Goal: Task Accomplishment & Management: Use online tool/utility

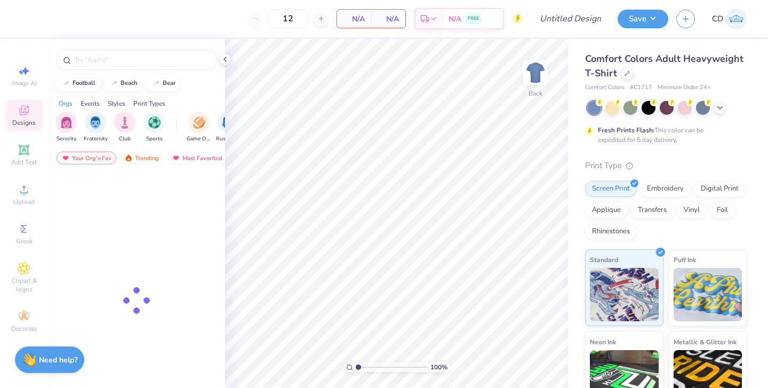
click at [722, 107] on icon at bounding box center [720, 107] width 9 height 9
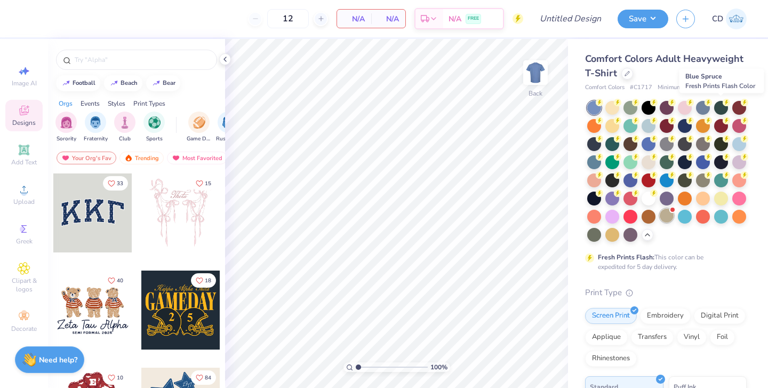
drag, startPoint x: 0, startPoint y: 0, endPoint x: 669, endPoint y: 217, distance: 703.6
click at [669, 217] on div at bounding box center [667, 216] width 14 height 14
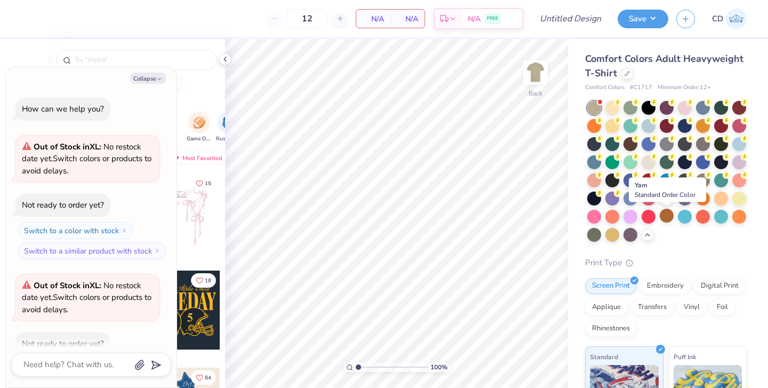
scroll to position [59, 0]
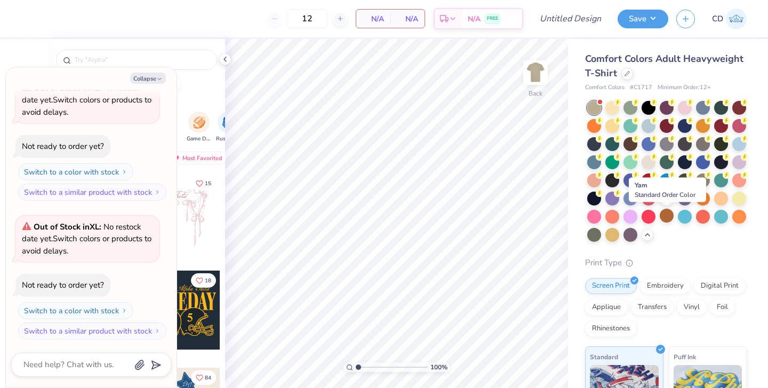
click at [226, 57] on icon at bounding box center [225, 59] width 9 height 9
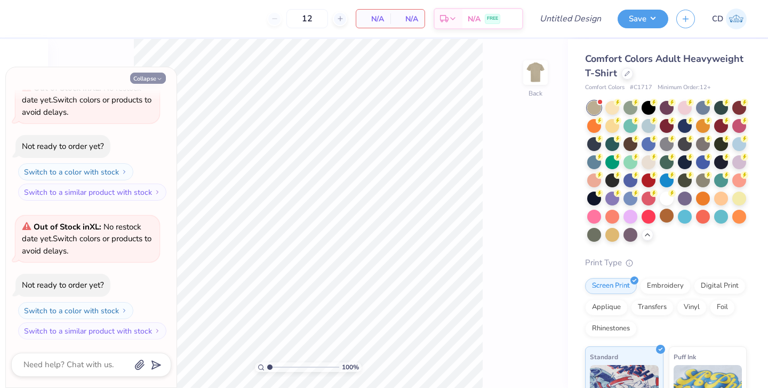
drag, startPoint x: 669, startPoint y: 217, endPoint x: 162, endPoint y: 77, distance: 526.6
click at [162, 77] on icon "button" at bounding box center [159, 79] width 6 height 6
type textarea "x"
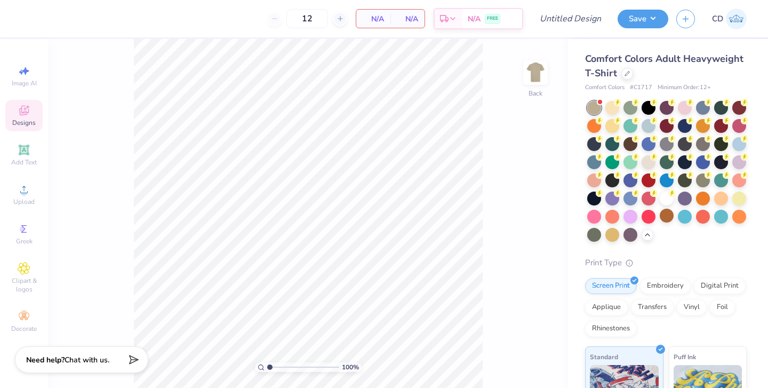
click at [649, 162] on div at bounding box center [649, 162] width 14 height 14
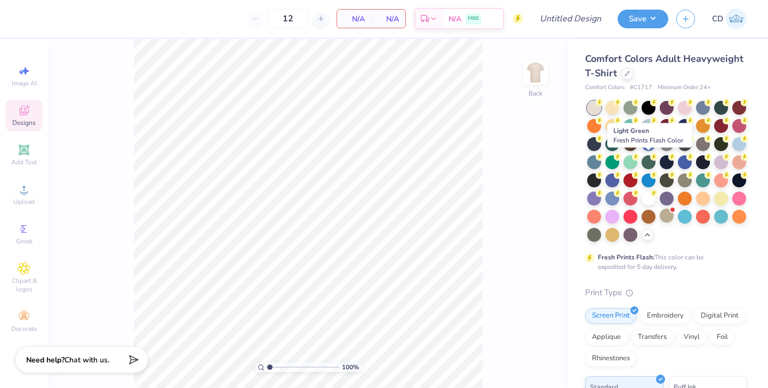
click at [696, 240] on div at bounding box center [666, 171] width 159 height 141
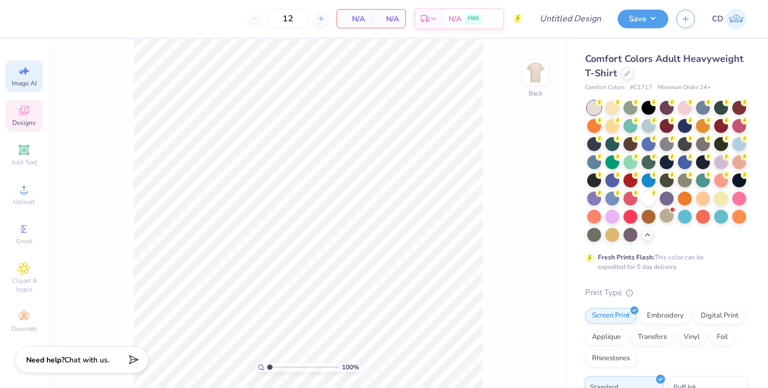
click at [19, 81] on span "Image AI" at bounding box center [24, 83] width 25 height 9
select select "4"
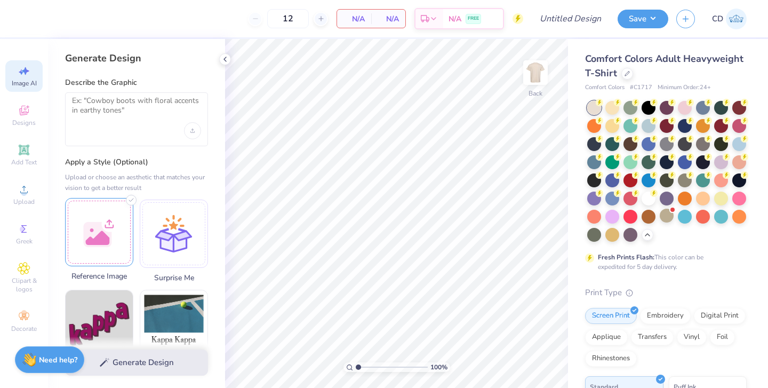
click at [95, 228] on div at bounding box center [99, 232] width 68 height 68
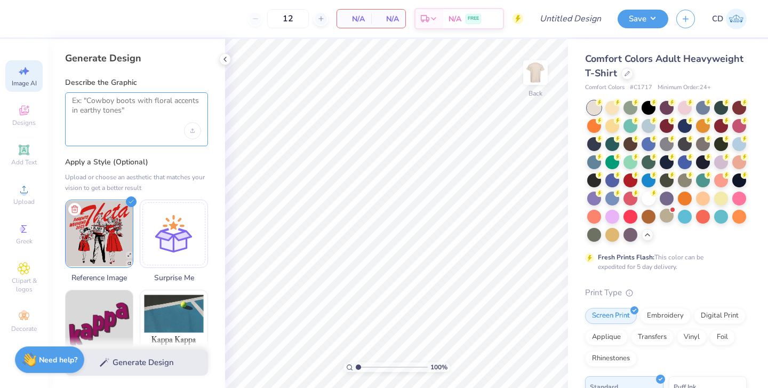
click at [117, 112] on textarea at bounding box center [136, 109] width 129 height 27
paste textarea "change this to alpha gamma delta word and greek letters and change date to 2025"
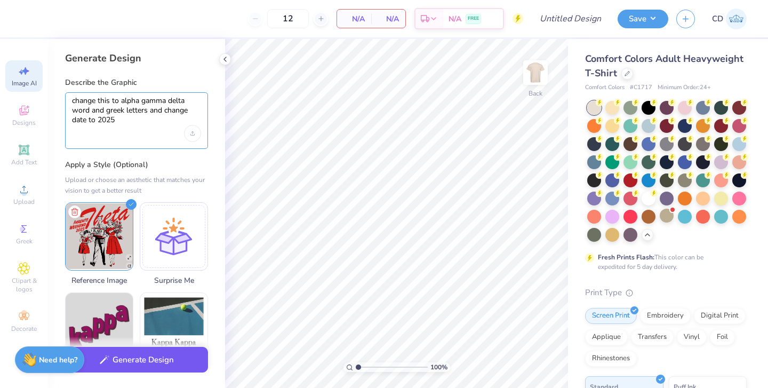
type textarea "change this to alpha gamma delta word and greek letters and change date to 2025"
click at [115, 364] on button "Generate Design" at bounding box center [136, 360] width 143 height 26
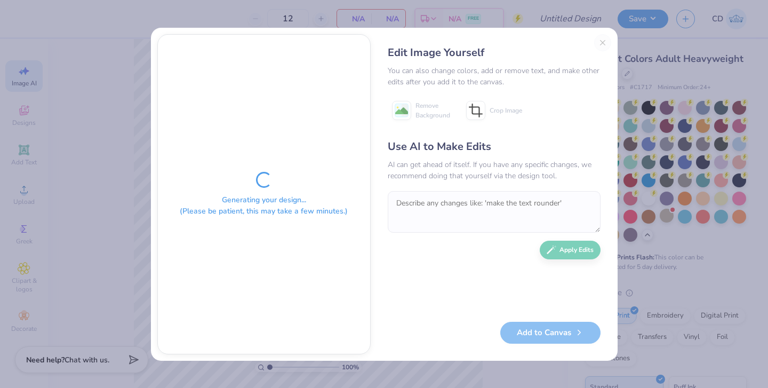
click at [603, 40] on div "Edit Image Yourself You can also change colors, add or remove text, and make ot…" at bounding box center [494, 194] width 234 height 320
click at [602, 41] on div "Edit Image Yourself You can also change colors, add or remove text, and make ot…" at bounding box center [494, 194] width 234 height 320
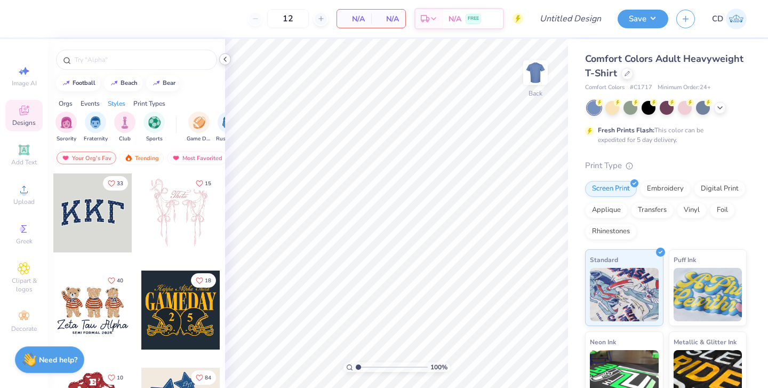
drag, startPoint x: 0, startPoint y: 0, endPoint x: 226, endPoint y: 57, distance: 233.3
click at [226, 57] on icon at bounding box center [225, 59] width 9 height 9
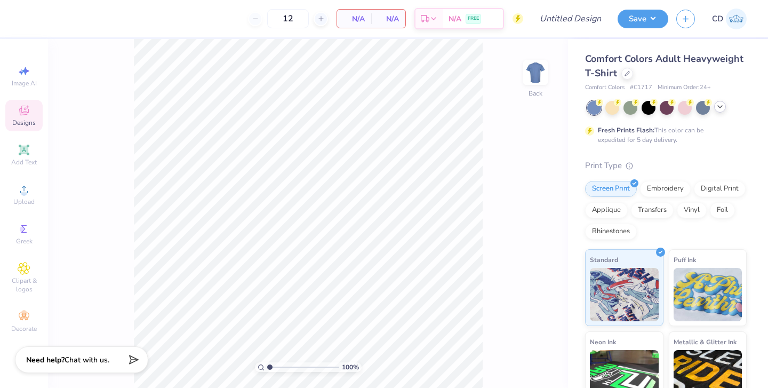
drag, startPoint x: 226, startPoint y: 57, endPoint x: 720, endPoint y: 108, distance: 496.1
click at [720, 108] on icon at bounding box center [720, 106] width 9 height 9
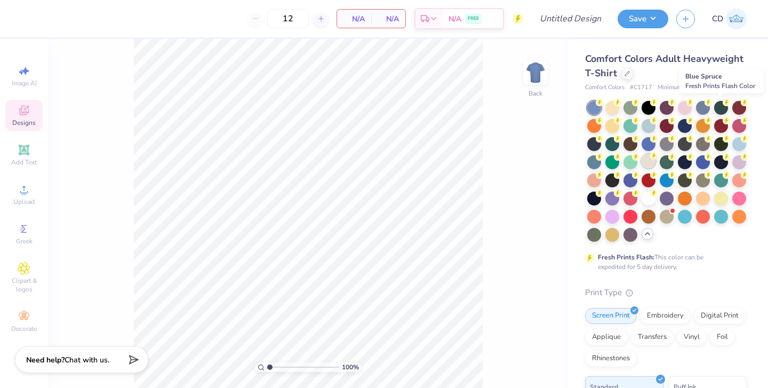
drag, startPoint x: 720, startPoint y: 108, endPoint x: 650, endPoint y: 161, distance: 87.3
click at [650, 161] on div at bounding box center [649, 161] width 14 height 14
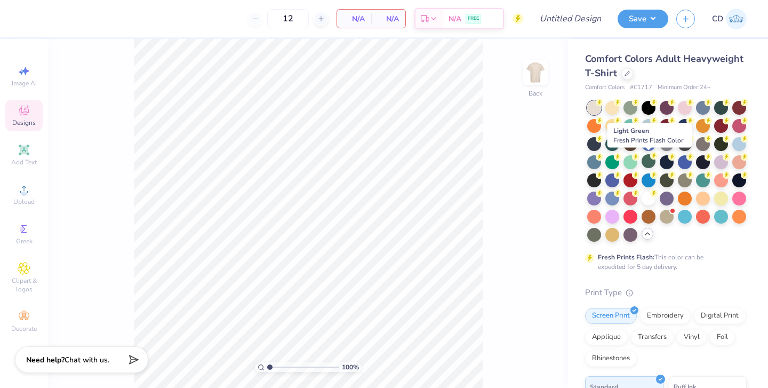
click at [19, 191] on icon at bounding box center [24, 189] width 13 height 13
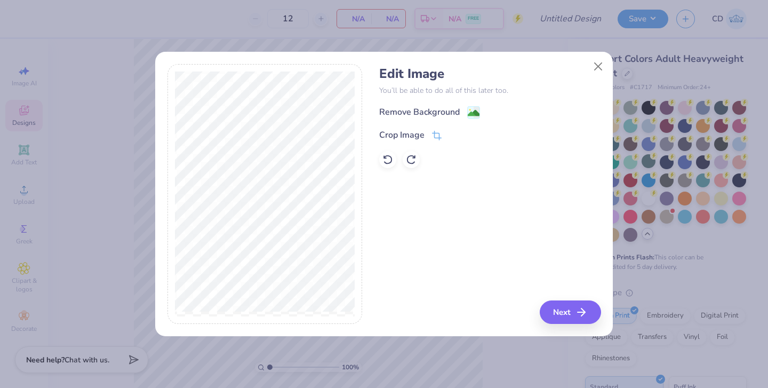
click at [425, 112] on div "Remove Background" at bounding box center [419, 112] width 81 height 13
click at [557, 312] on button "Next" at bounding box center [570, 311] width 61 height 23
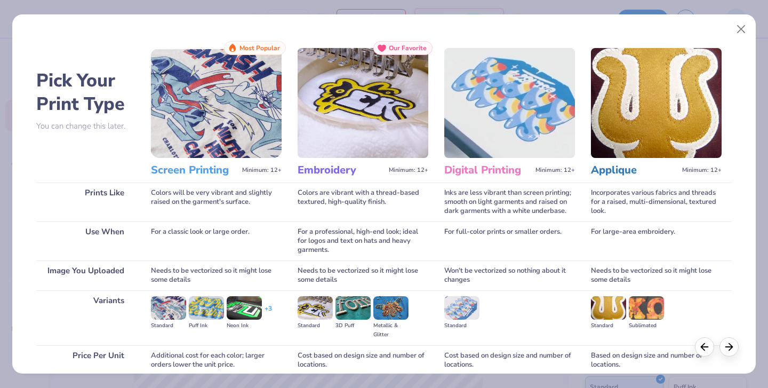
scroll to position [82, 0]
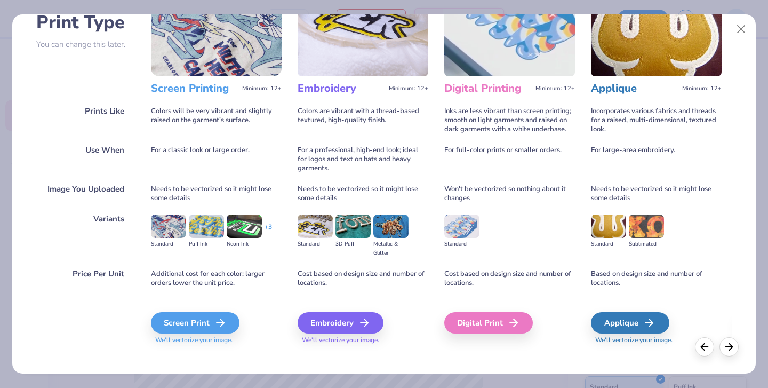
click at [196, 312] on div "Screen Print" at bounding box center [195, 322] width 89 height 21
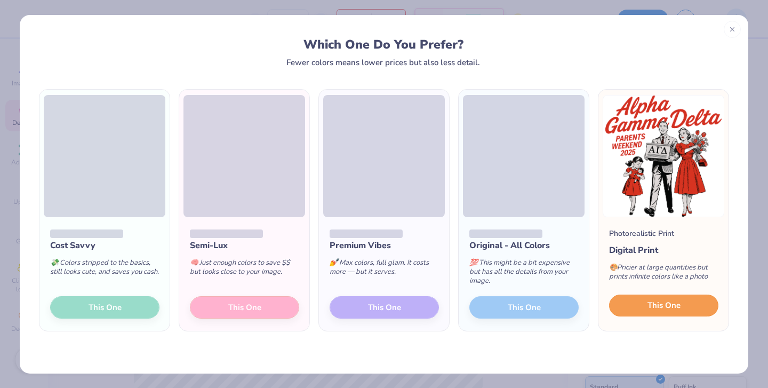
drag, startPoint x: 650, startPoint y: 161, endPoint x: 663, endPoint y: 303, distance: 143.0
click at [663, 303] on span "This One" at bounding box center [664, 305] width 33 height 12
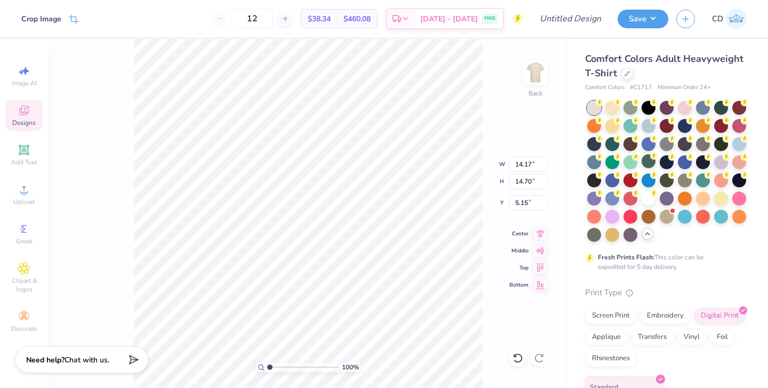
type input "9.14"
type input "9.48"
type input "3.00"
type input "7.92"
type input "8.21"
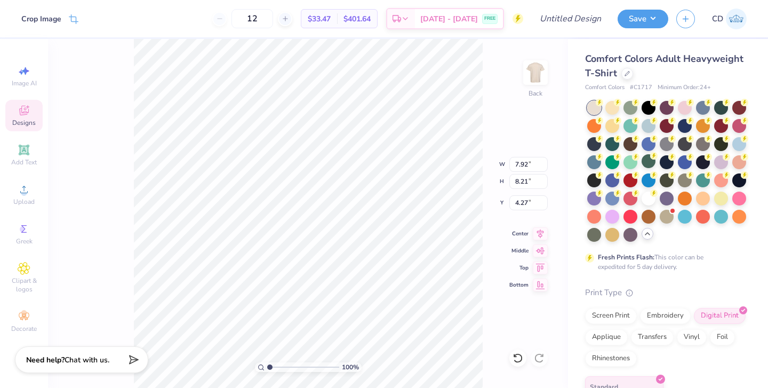
type input "3.00"
click at [644, 21] on button "Save" at bounding box center [643, 19] width 51 height 19
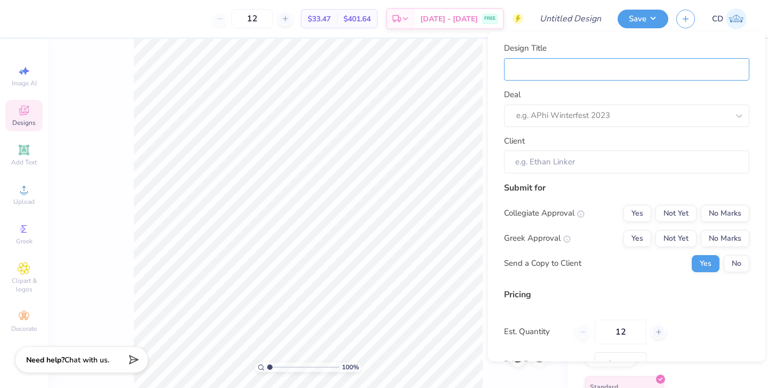
click at [576, 75] on input "Design Title" at bounding box center [626, 69] width 245 height 23
type input "G"
type input "Ga"
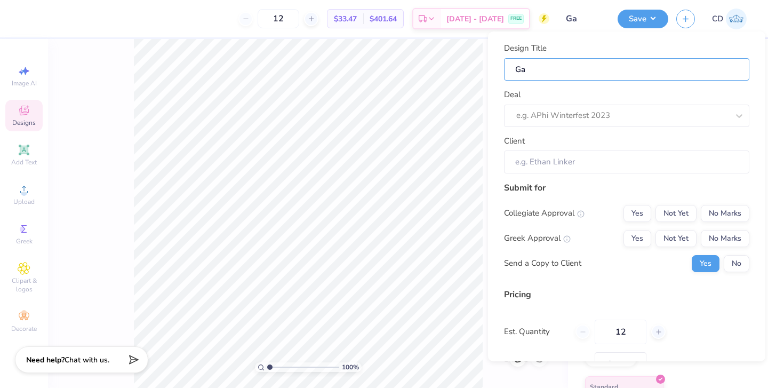
type input "Gam"
type input "Gam P"
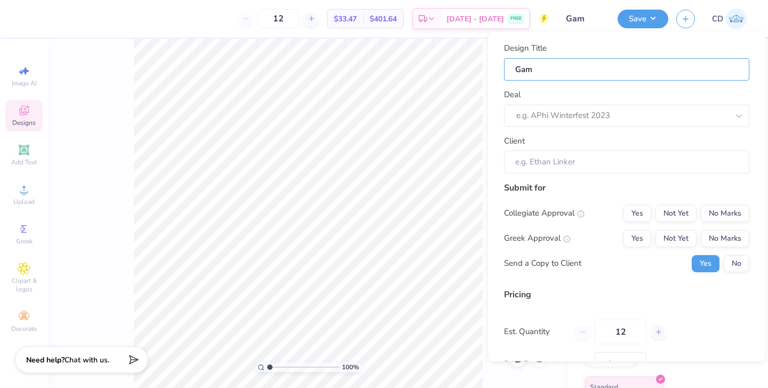
type input "Gam P"
type input "Gam Pa"
type input "Gam Par"
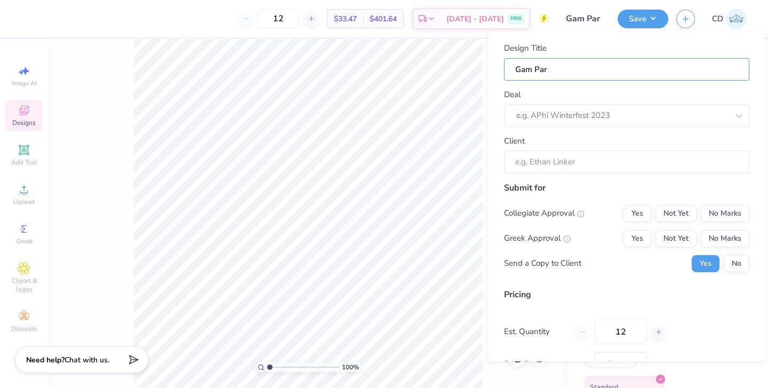
type input "Gam Pare"
type input "Gam Paren"
type input "Gam Parent"
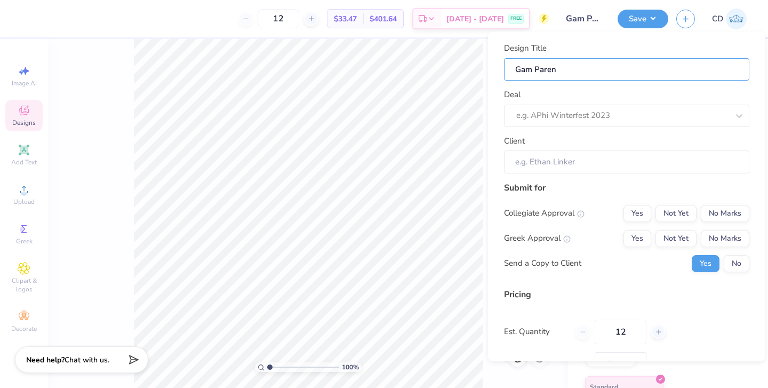
type input "Gam Parent"
type input "Gam Parents"
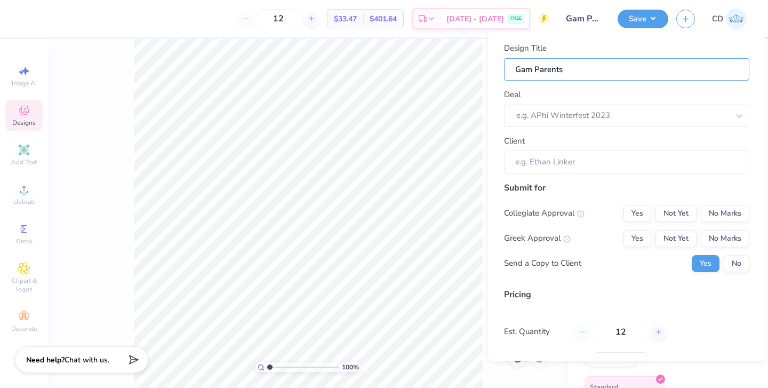
type input "Gam Parents w"
type input "Gam Parents we"
type input "Gam Parents wee"
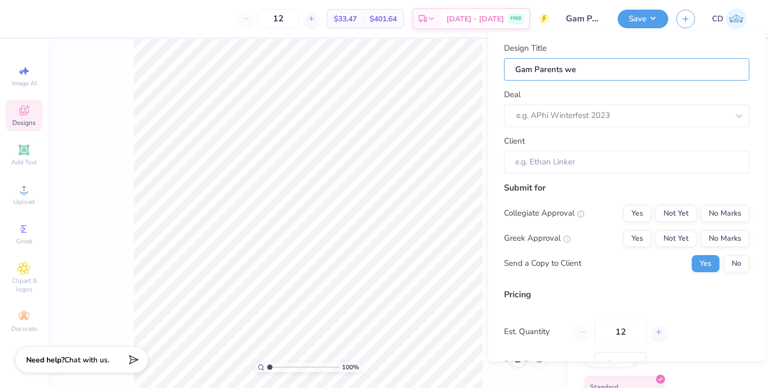
type input "Gam Parents wee"
type input "Gam Parents week"
type input "Gam Parents weekn"
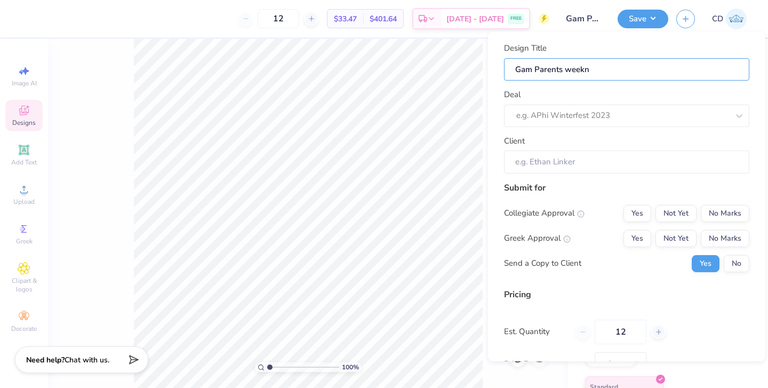
type input "Gam Parents weeknd"
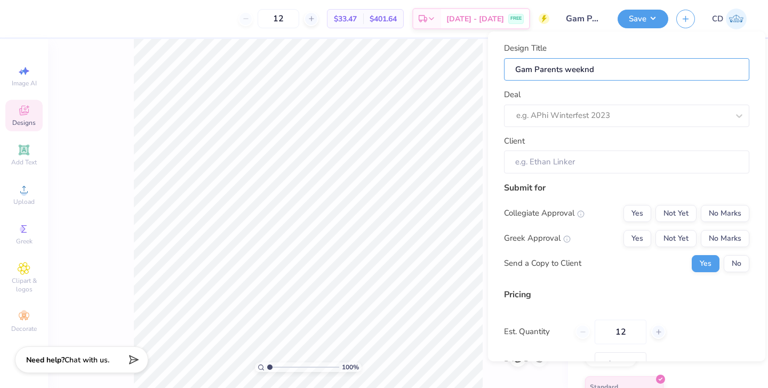
type input "Gam Parents weeknd"
type input "Gam Parents weekn"
type input "Gam Parents week"
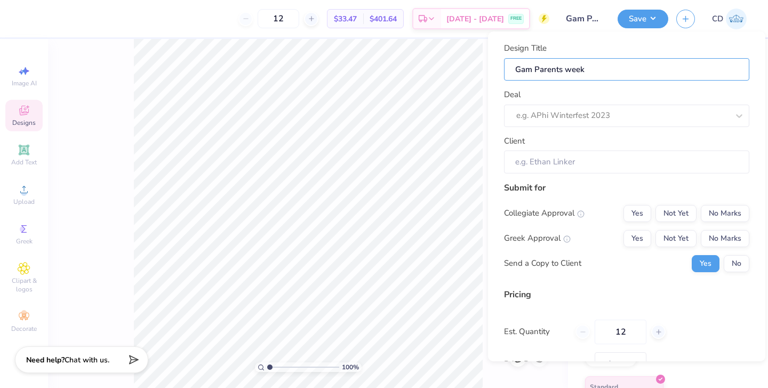
type input "Gam Parents weeke"
type input "Gam Parents weeken"
type input "Gam Parents weekend"
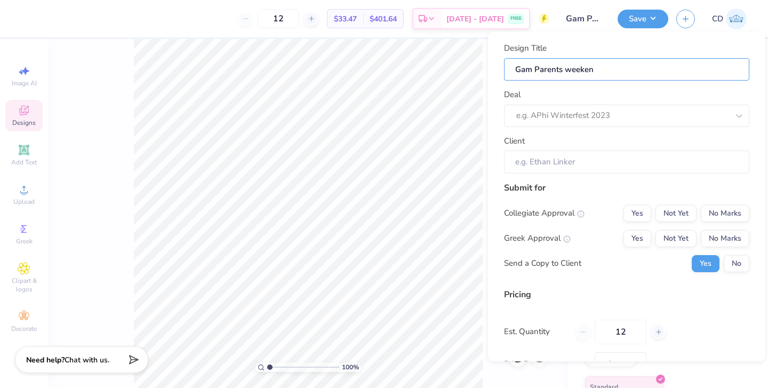
type input "Gam Parents weekend"
type input "Gam Parents weekend t"
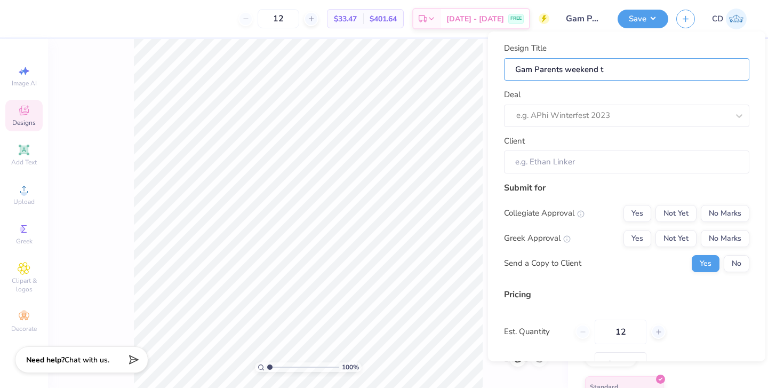
type input "Gam Parents weekend ts"
type input "Gam Parents weekend tsh"
type input "Gam Parents weekend tshi"
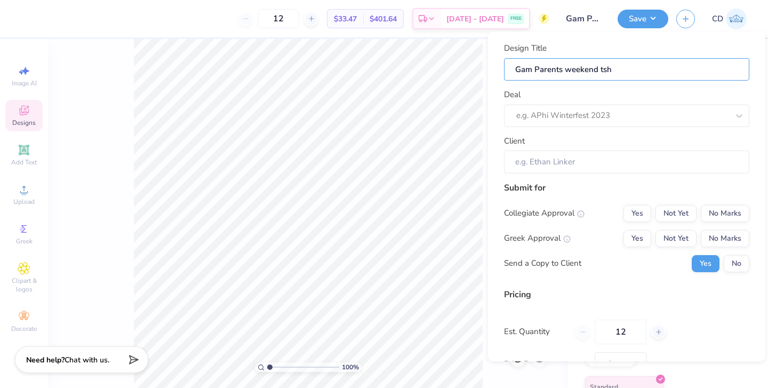
type input "Gam Parents weekend tshi"
type input "Gam Parents weekend tshir"
type input "Gam Parents weekend tshirt"
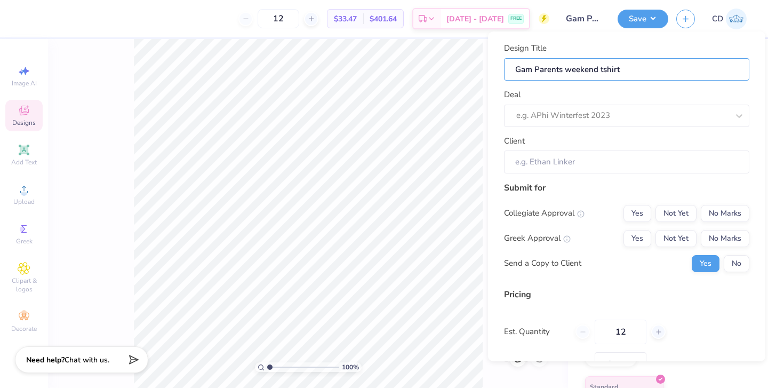
type input "Gam Parents weekend tshirts"
click at [567, 116] on div at bounding box center [622, 115] width 212 height 14
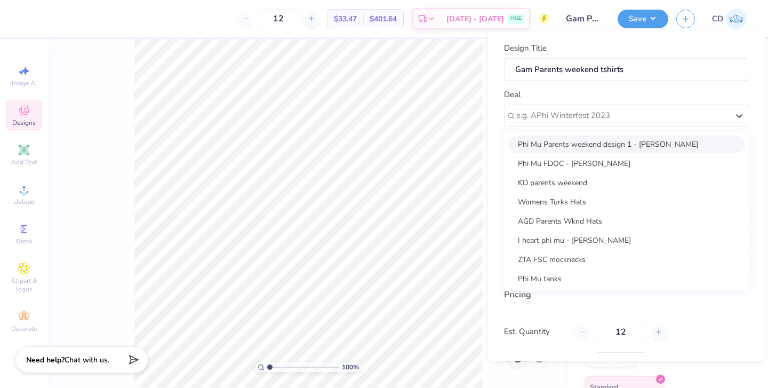
click at [562, 222] on div "AGD Parents Wknd Hats" at bounding box center [626, 221] width 237 height 18
type input "[PERSON_NAME]"
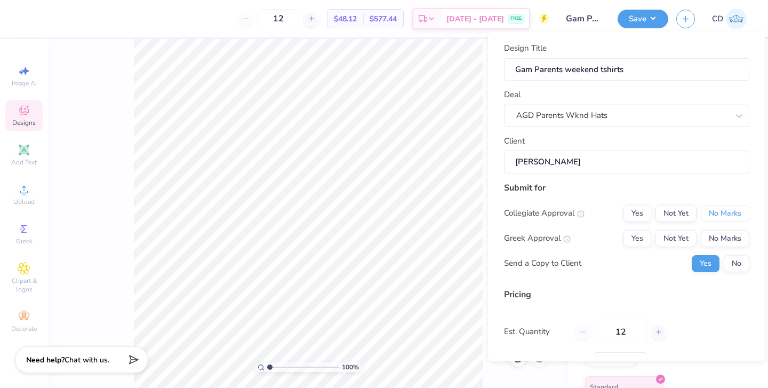
click at [726, 209] on button "No Marks" at bounding box center [725, 213] width 49 height 17
click at [642, 236] on button "Yes" at bounding box center [638, 238] width 28 height 17
type input "$39.69"
drag, startPoint x: 663, startPoint y: 303, endPoint x: 739, endPoint y: 261, distance: 86.9
click at [739, 261] on button "No" at bounding box center [737, 263] width 26 height 17
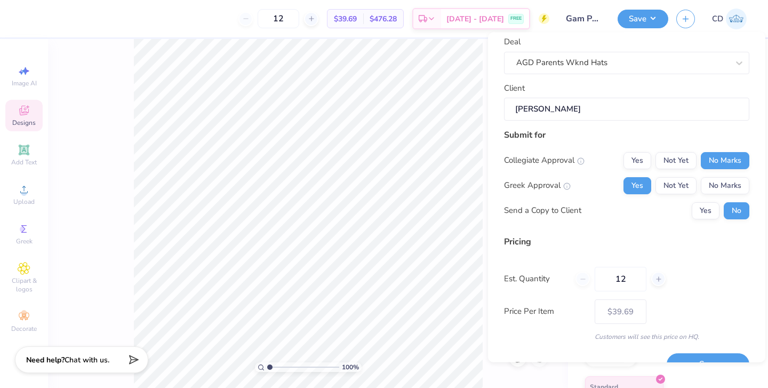
scroll to position [77, 0]
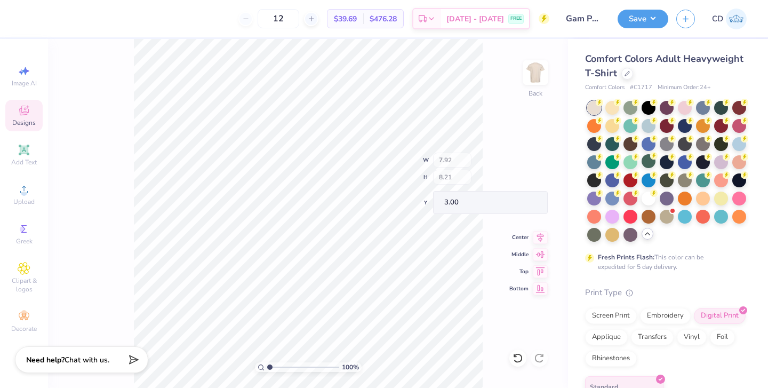
click at [455, 162] on div "100 % Back W 7.92 H 8.21 Y 3.00 Center Middle Top Bottom" at bounding box center [308, 213] width 520 height 349
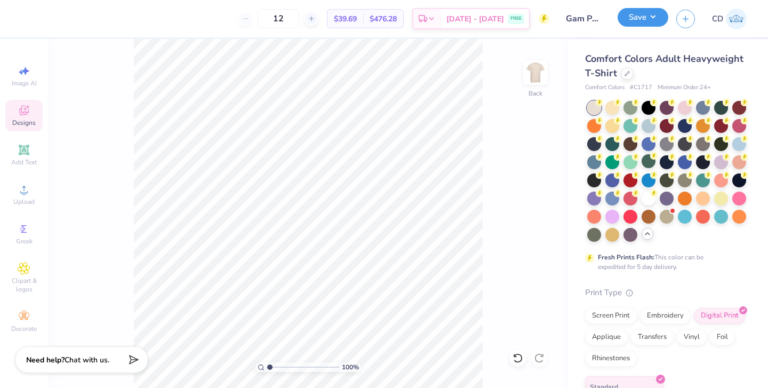
drag, startPoint x: 455, startPoint y: 162, endPoint x: 647, endPoint y: 16, distance: 241.3
click at [647, 16] on button "Save" at bounding box center [643, 17] width 51 height 19
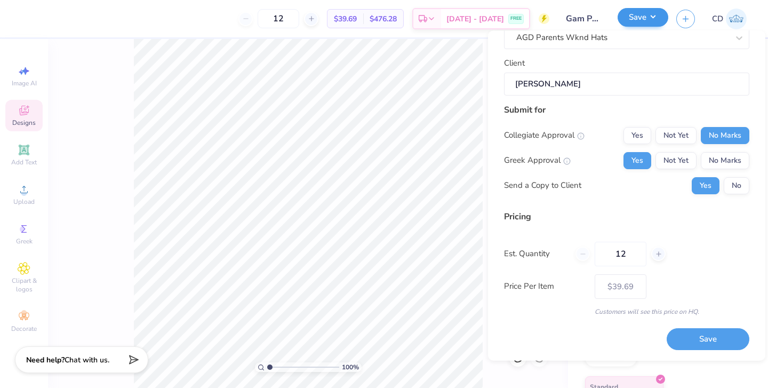
click at [628, 255] on input "12" at bounding box center [621, 254] width 52 height 25
type input "1"
type input "0"
type input "050"
type input "50"
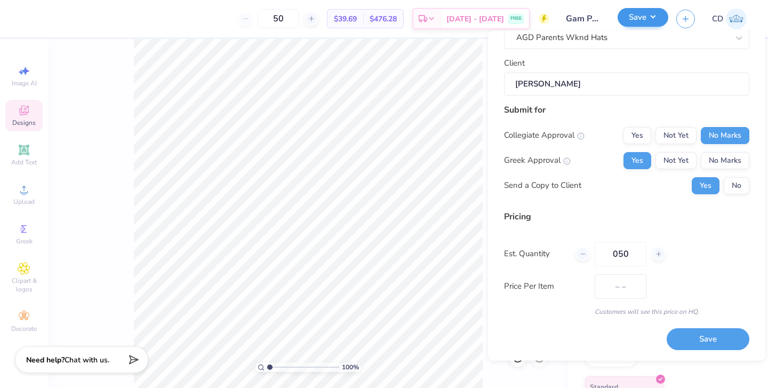
type input "$30.94"
type input "0"
type input "75"
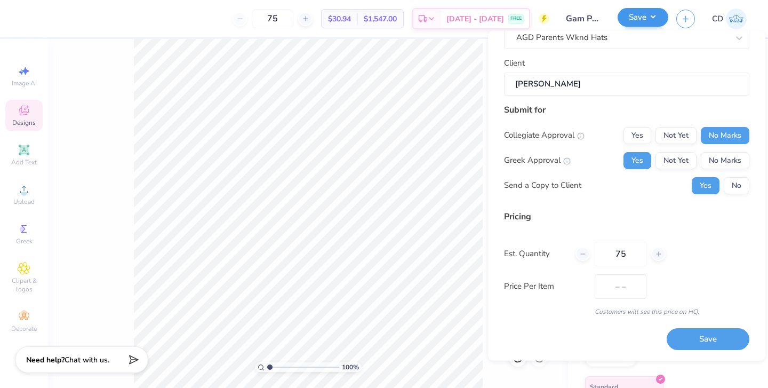
type input "$30.71"
type input "7"
type input "100"
type input "$30.10"
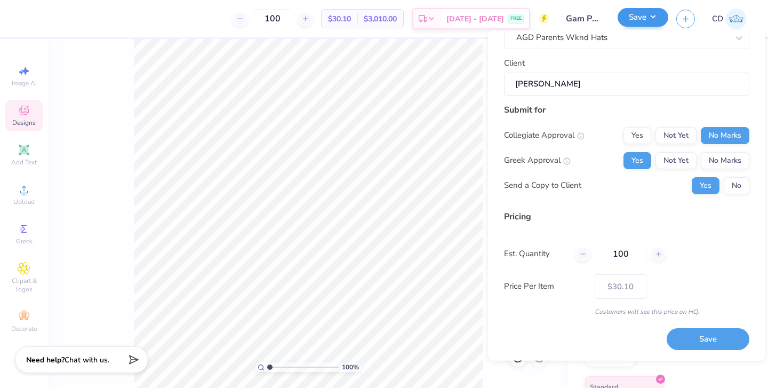
type input "100"
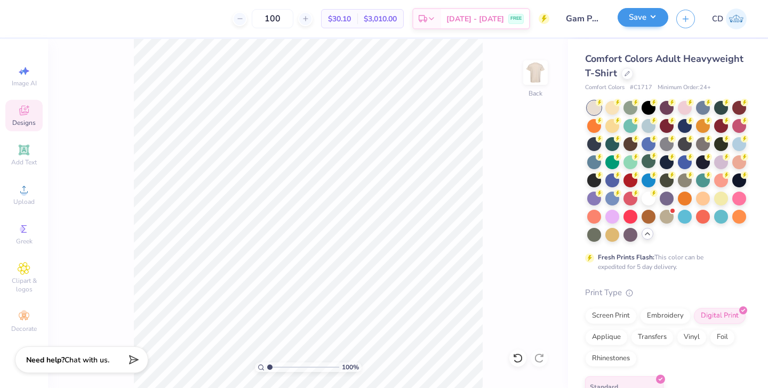
click at [628, 73] on icon at bounding box center [627, 73] width 5 height 5
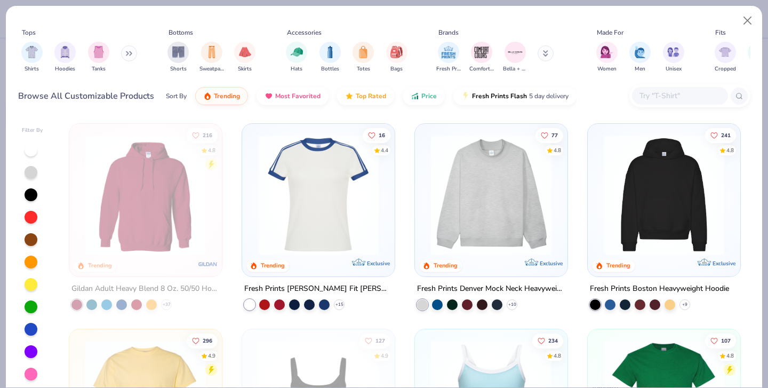
click at [33, 54] on img "filter for Shirts" at bounding box center [32, 52] width 12 height 12
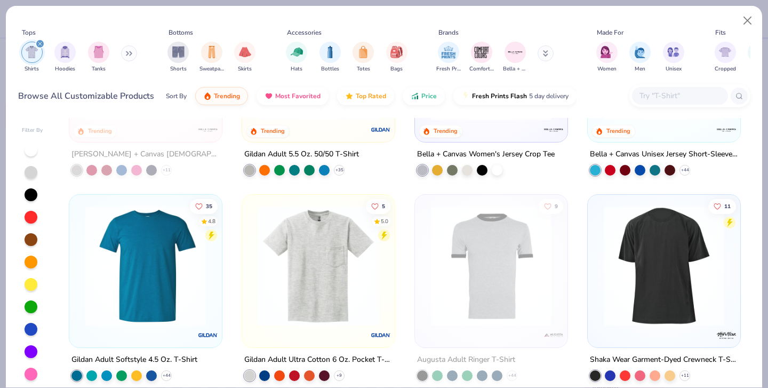
scroll to position [596, 0]
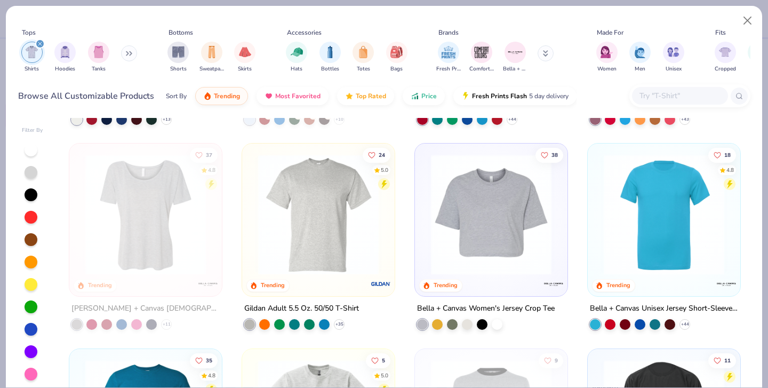
click at [337, 324] on div "+ 35" at bounding box center [339, 324] width 11 height 11
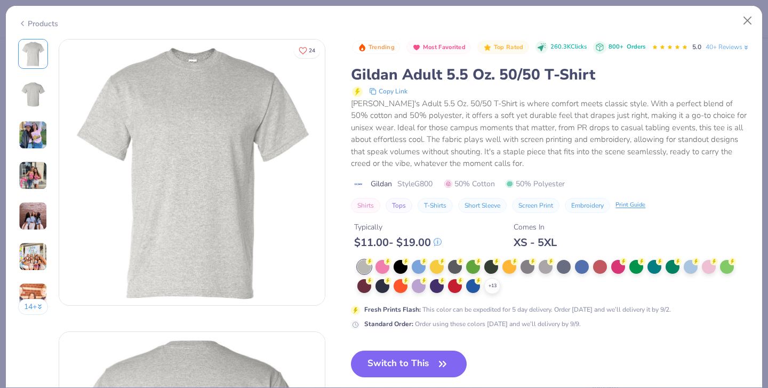
click at [490, 294] on div "+ 13" at bounding box center [492, 286] width 16 height 16
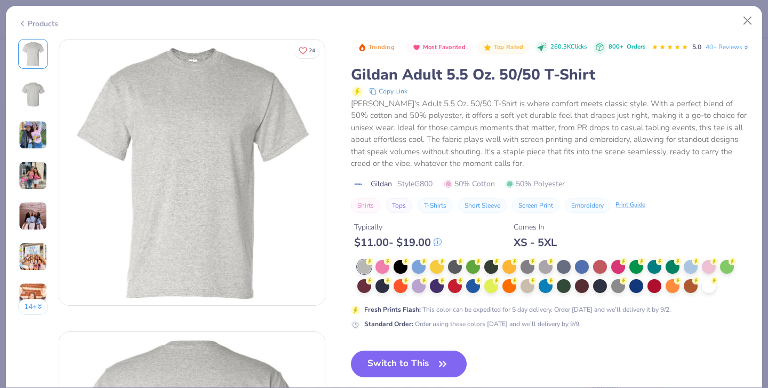
click at [528, 293] on div at bounding box center [528, 286] width 14 height 14
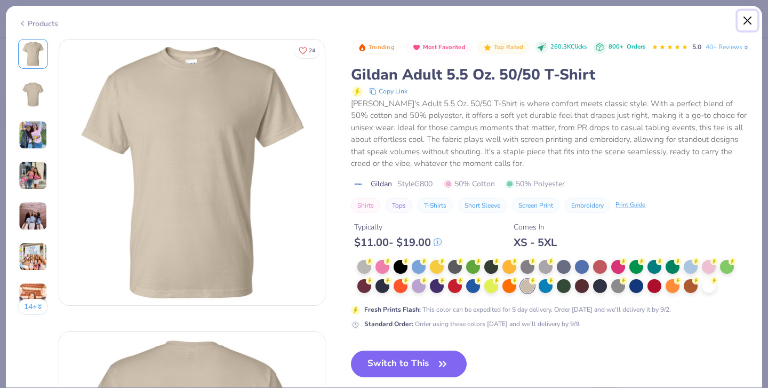
click at [749, 18] on button "Close" at bounding box center [748, 21] width 20 height 20
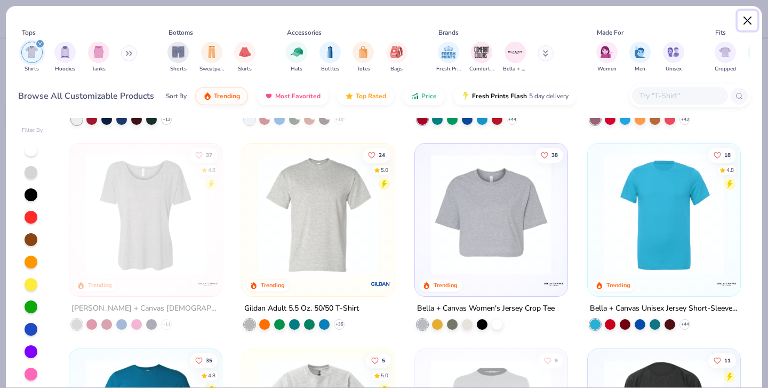
click at [747, 22] on button "Close" at bounding box center [748, 21] width 20 height 20
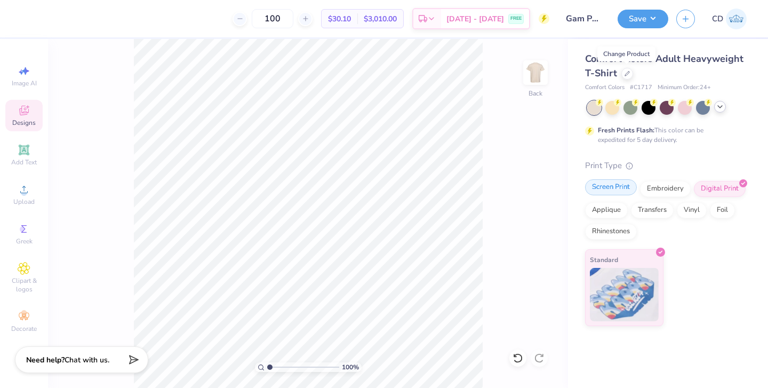
click at [613, 187] on div "Screen Print" at bounding box center [611, 187] width 52 height 16
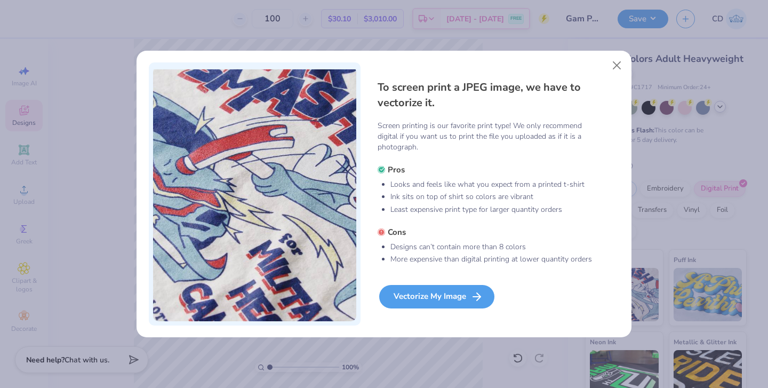
click at [437, 294] on div "Vectorize My Image" at bounding box center [436, 296] width 115 height 23
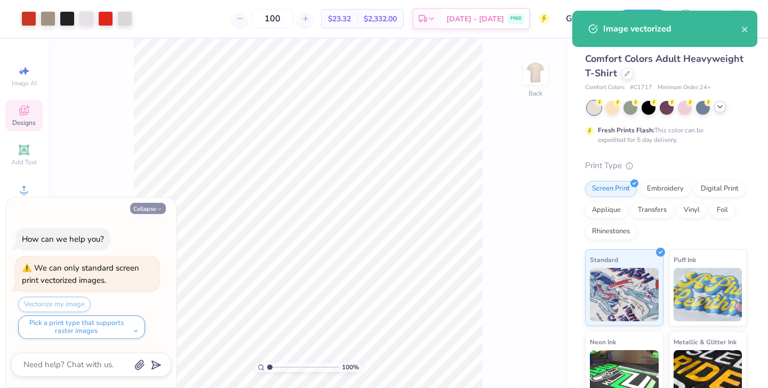
click at [148, 210] on button "Collapse" at bounding box center [148, 208] width 36 height 11
type textarea "x"
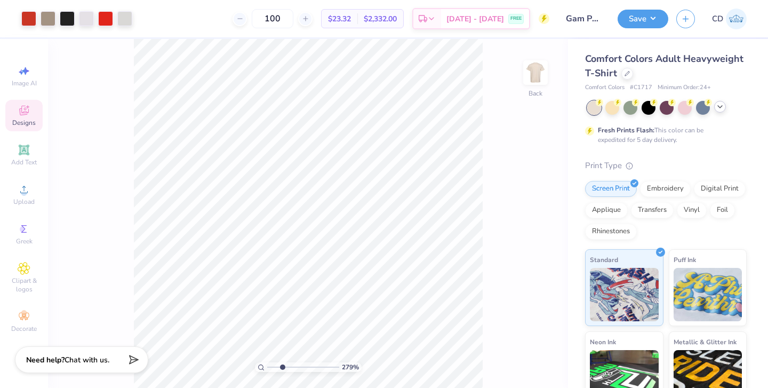
drag, startPoint x: 269, startPoint y: 366, endPoint x: 282, endPoint y: 366, distance: 12.8
click at [282, 366] on input "range" at bounding box center [303, 367] width 72 height 10
drag, startPoint x: 283, startPoint y: 366, endPoint x: 266, endPoint y: 367, distance: 17.6
click at [267, 367] on input "range" at bounding box center [303, 367] width 72 height 10
click at [485, 211] on div "100 % Back" at bounding box center [308, 213] width 520 height 349
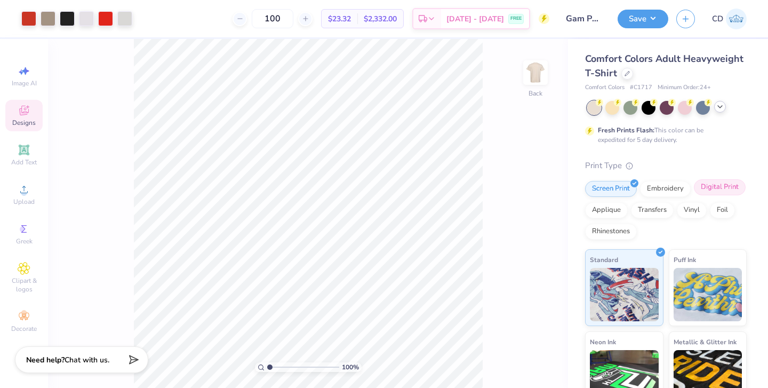
click at [720, 188] on div "Digital Print" at bounding box center [720, 187] width 52 height 16
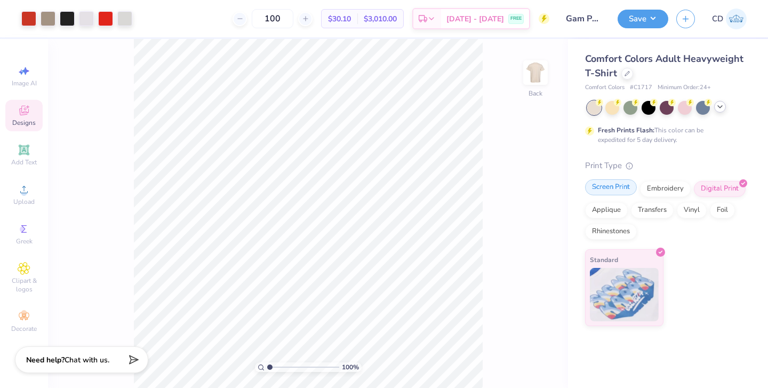
click at [622, 186] on div "Screen Print" at bounding box center [611, 187] width 52 height 16
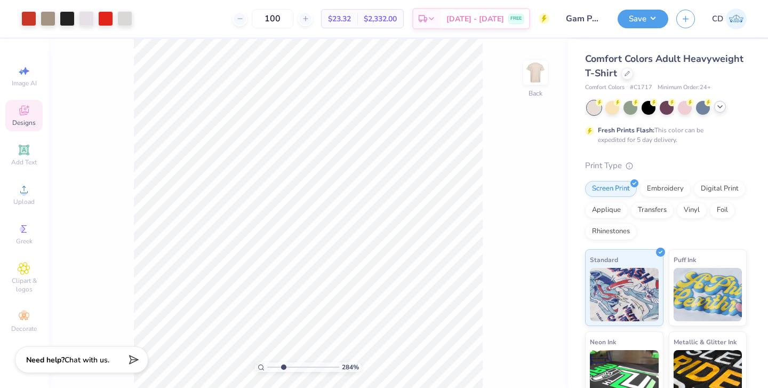
drag, startPoint x: 269, startPoint y: 367, endPoint x: 283, endPoint y: 370, distance: 14.1
click at [283, 370] on input "range" at bounding box center [303, 367] width 72 height 10
drag, startPoint x: 283, startPoint y: 368, endPoint x: 265, endPoint y: 367, distance: 18.2
type input "1"
click at [267, 367] on input "range" at bounding box center [303, 367] width 72 height 10
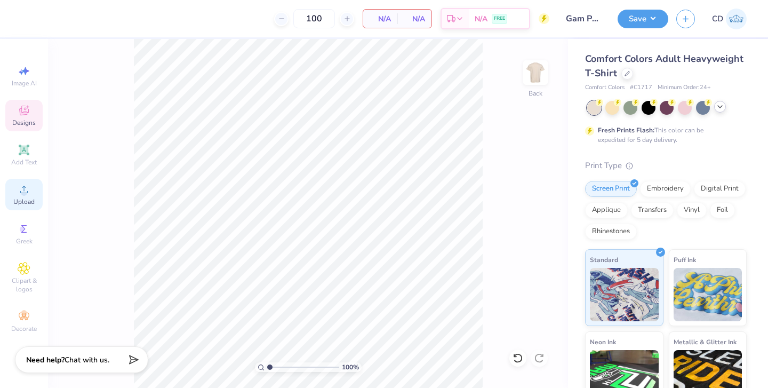
click at [23, 193] on icon at bounding box center [23, 189] width 7 height 7
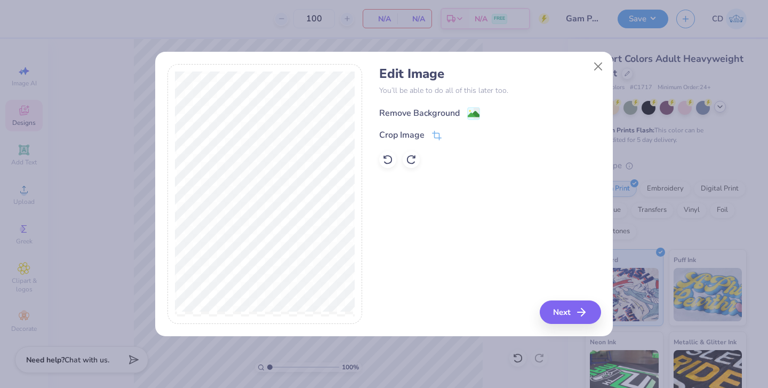
click at [436, 107] on div "Remove Background" at bounding box center [419, 113] width 81 height 13
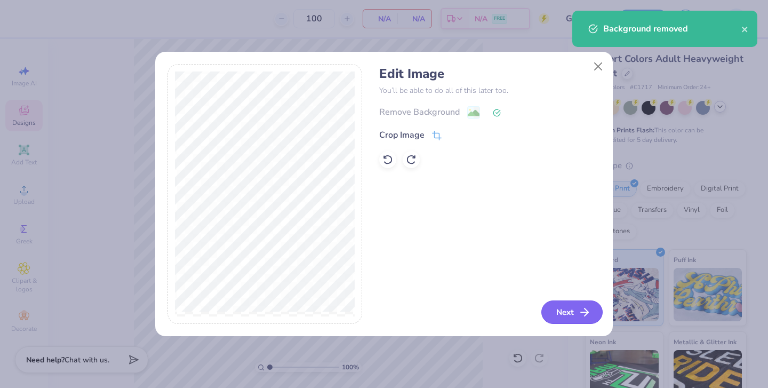
click at [560, 305] on button "Next" at bounding box center [571, 311] width 61 height 23
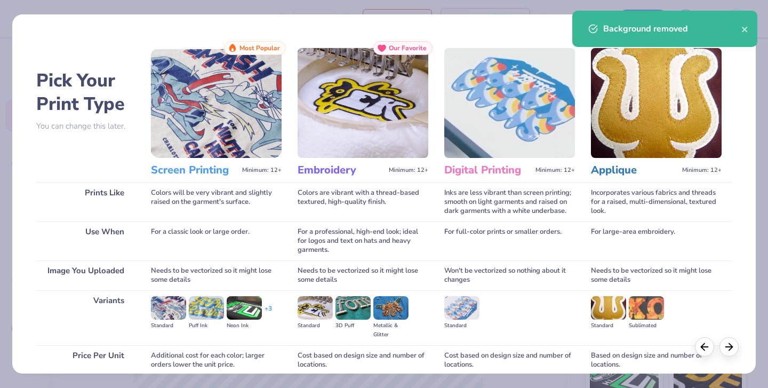
scroll to position [82, 0]
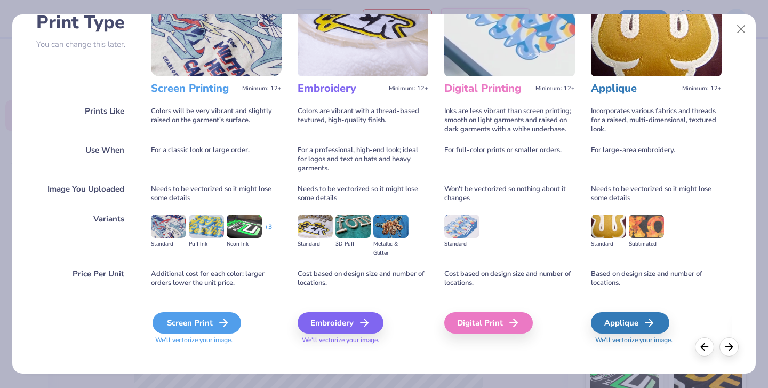
click at [211, 312] on div "Screen Print" at bounding box center [197, 322] width 89 height 21
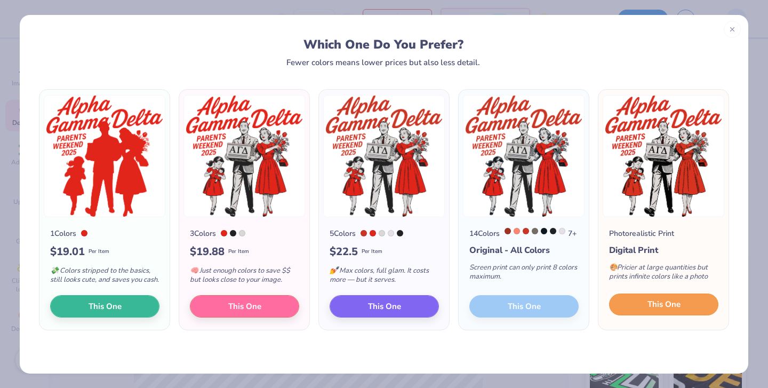
click at [646, 315] on button "This One" at bounding box center [663, 304] width 109 height 22
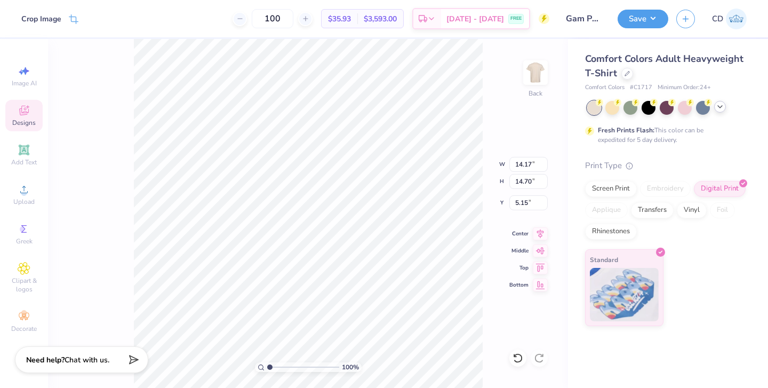
type input "8.98"
type input "9.31"
type input "3.00"
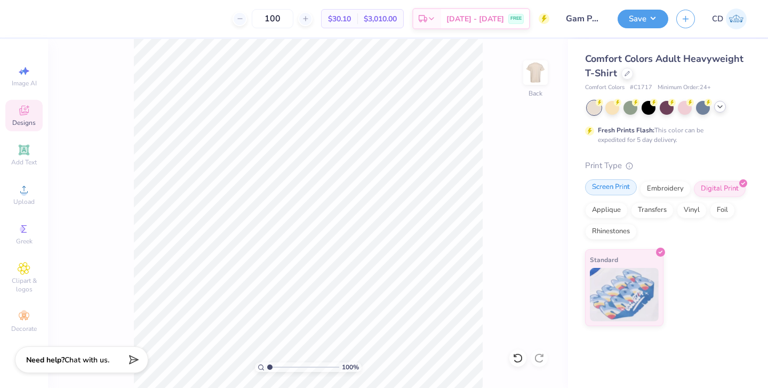
click at [607, 189] on div "Screen Print" at bounding box center [611, 187] width 52 height 16
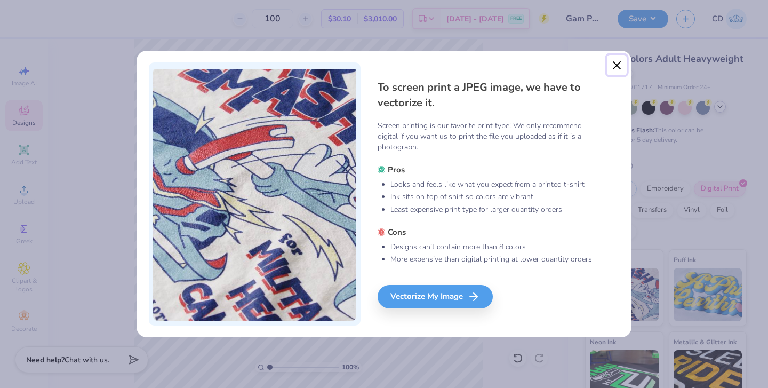
click at [618, 65] on button "Close" at bounding box center [617, 65] width 20 height 20
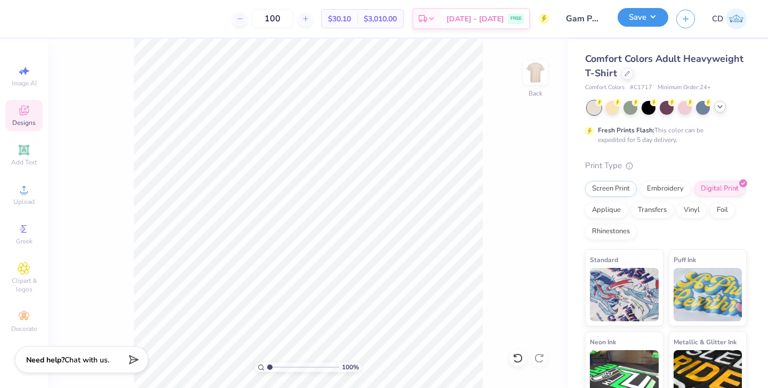
click at [650, 22] on button "Save" at bounding box center [643, 17] width 51 height 19
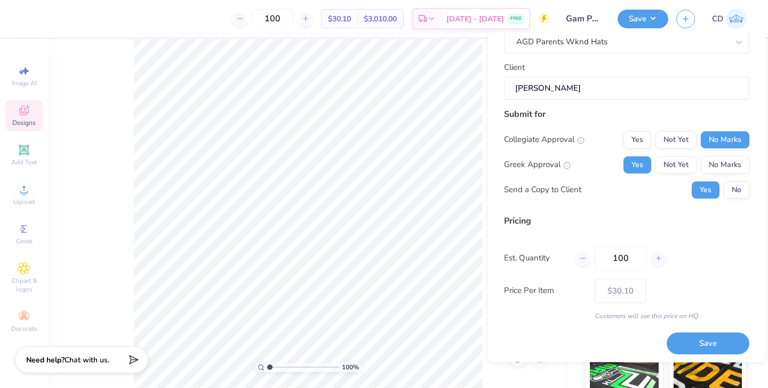
scroll to position [77, 0]
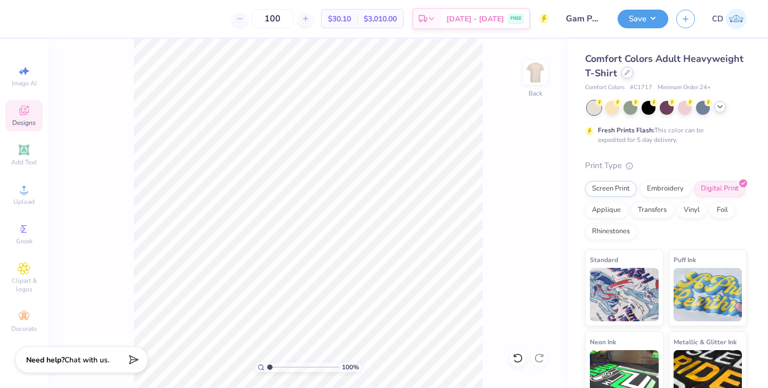
click at [625, 75] on icon at bounding box center [627, 72] width 5 height 5
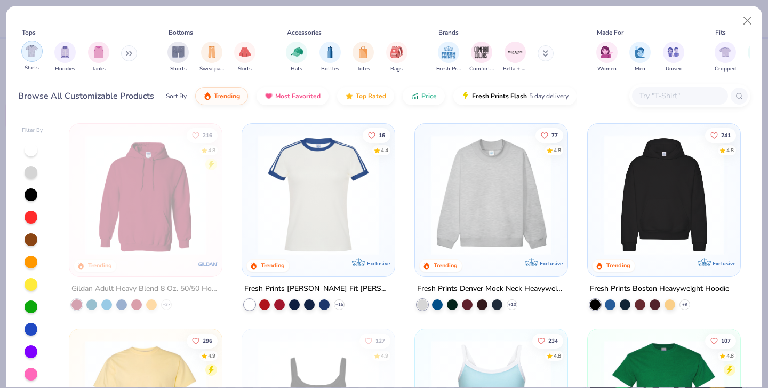
click at [25, 50] on div "filter for Shirts" at bounding box center [31, 51] width 21 height 21
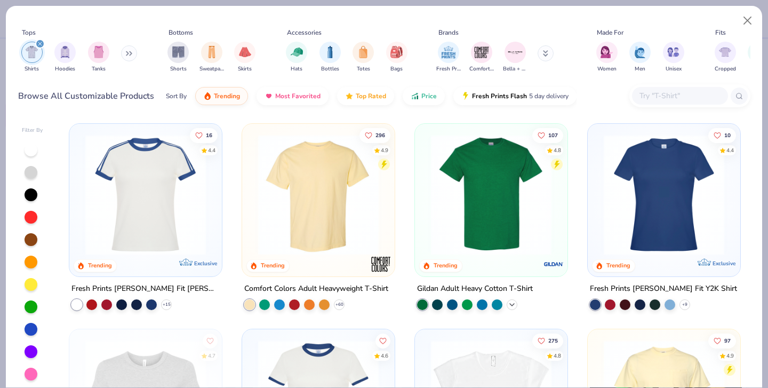
click at [513, 305] on icon at bounding box center [512, 304] width 9 height 9
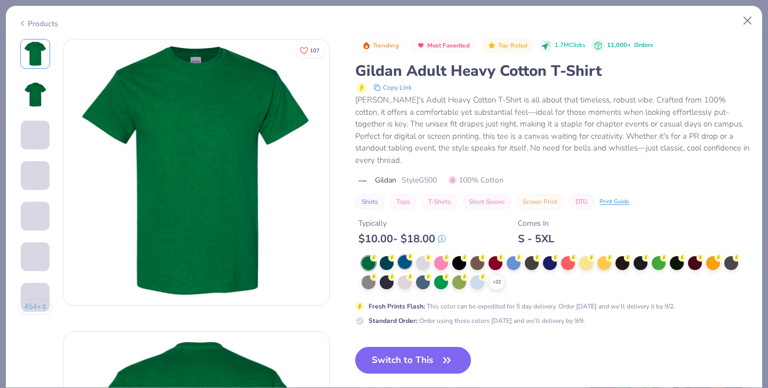
click at [405, 275] on div at bounding box center [405, 282] width 14 height 14
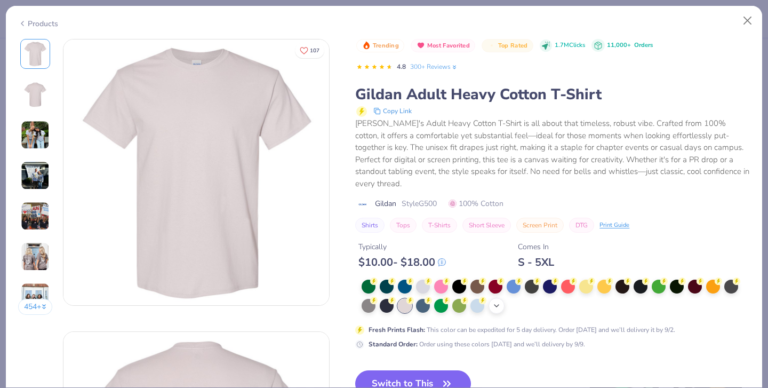
click at [498, 305] on polyline at bounding box center [496, 306] width 4 height 2
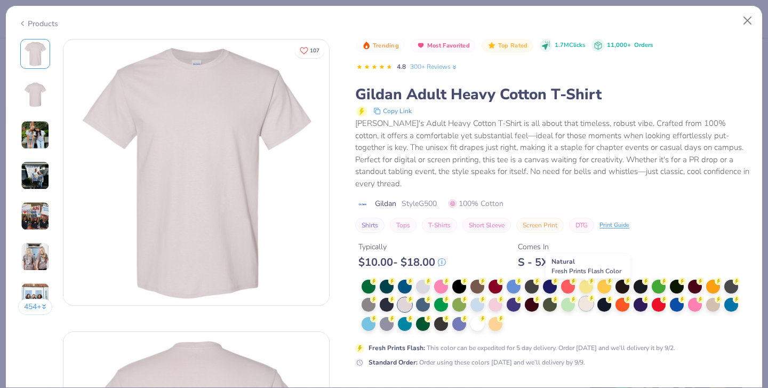
click at [587, 297] on div at bounding box center [586, 304] width 14 height 14
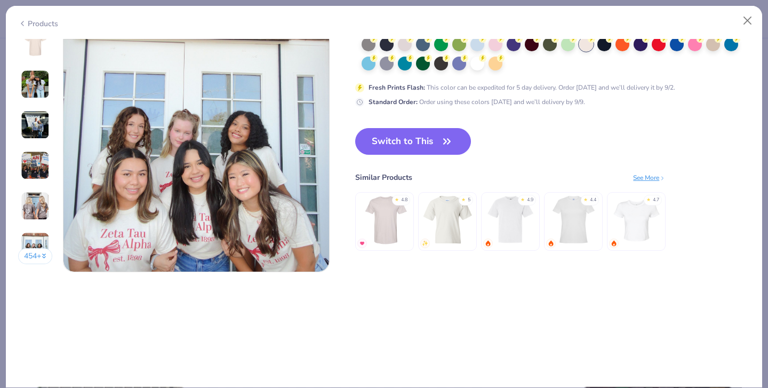
scroll to position [1598, 0]
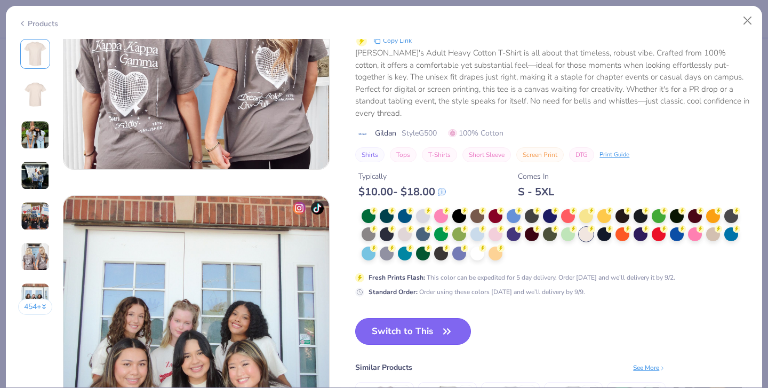
click at [417, 335] on button "Switch to This" at bounding box center [413, 331] width 116 height 27
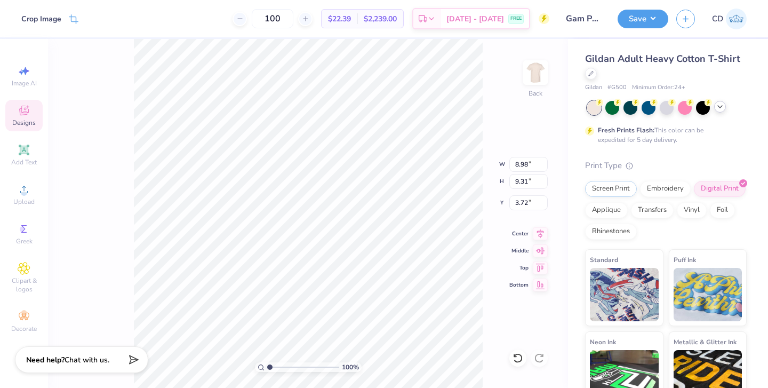
type input "3.00"
click at [637, 23] on button "Save" at bounding box center [643, 17] width 51 height 19
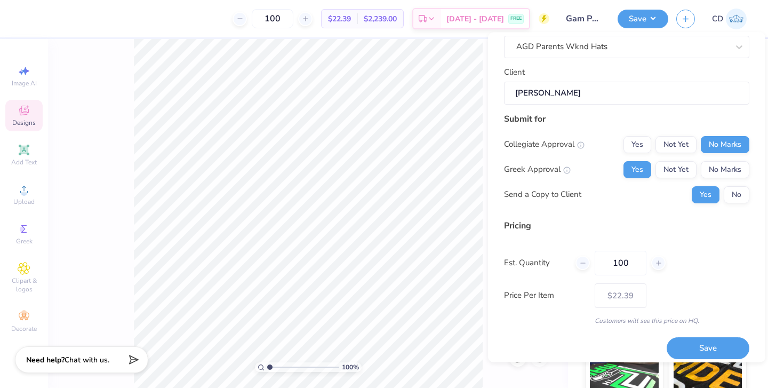
scroll to position [77, 0]
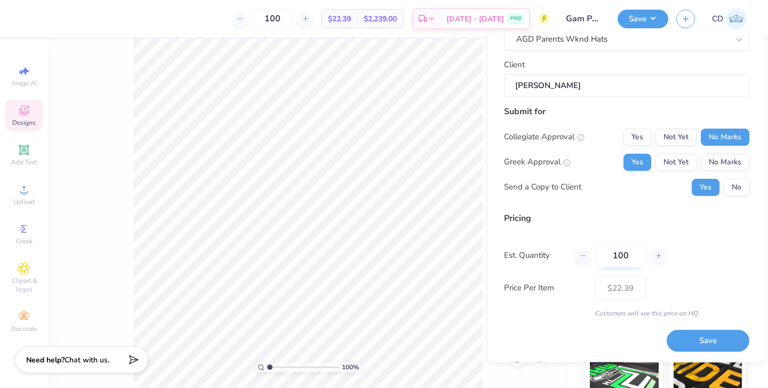
click at [633, 256] on input "100" at bounding box center [621, 255] width 52 height 25
type input "1"
type input "0"
type input "50"
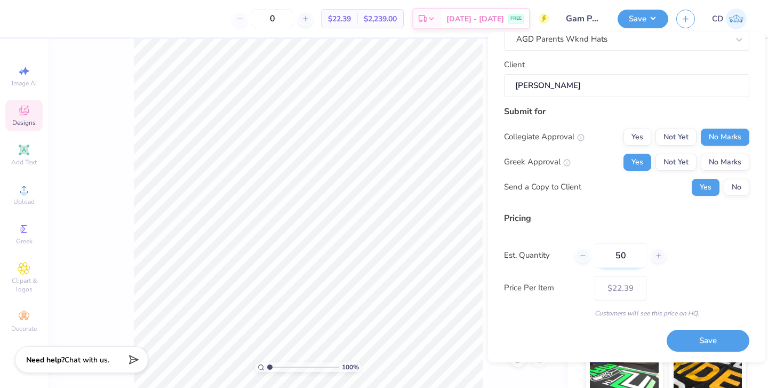
type input "50"
type input "$23.80"
type input "50"
click at [690, 256] on div "Est. Quantity 50" at bounding box center [626, 255] width 245 height 25
click at [738, 182] on button "No" at bounding box center [737, 187] width 26 height 17
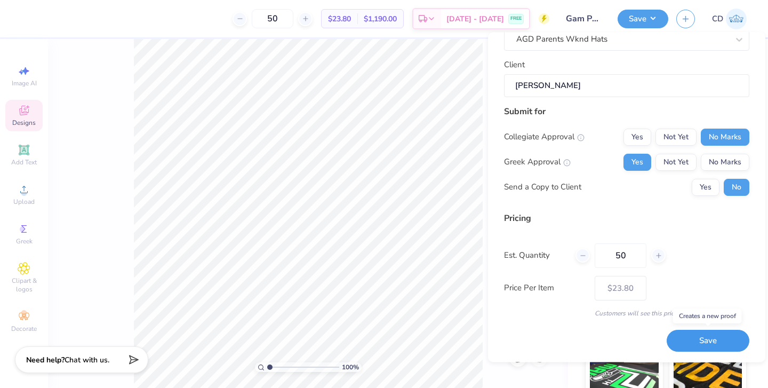
click at [695, 336] on button "Save" at bounding box center [708, 341] width 83 height 22
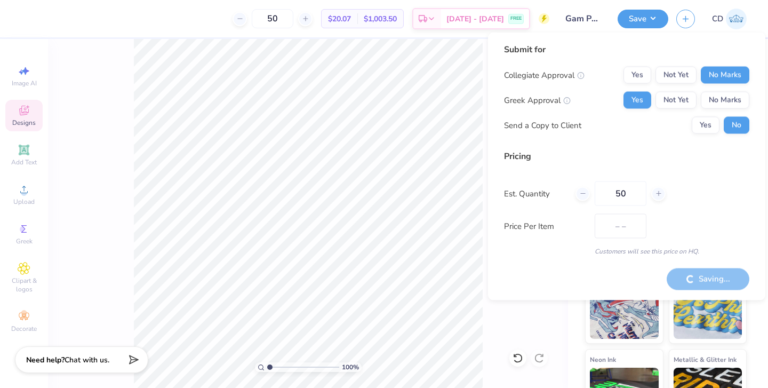
type input "$23.80"
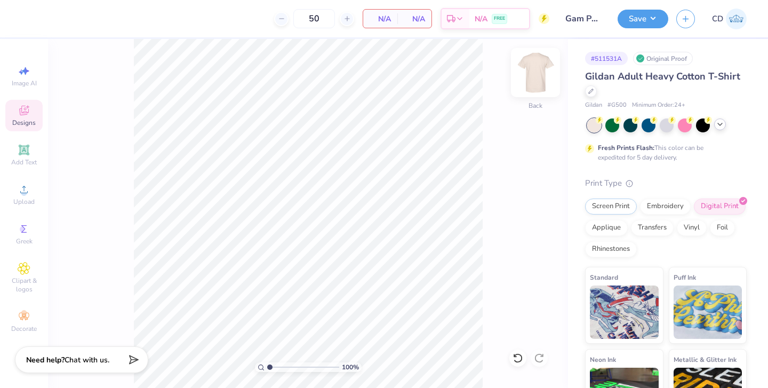
click at [533, 69] on img at bounding box center [535, 72] width 43 height 43
click at [28, 195] on icon at bounding box center [24, 189] width 13 height 13
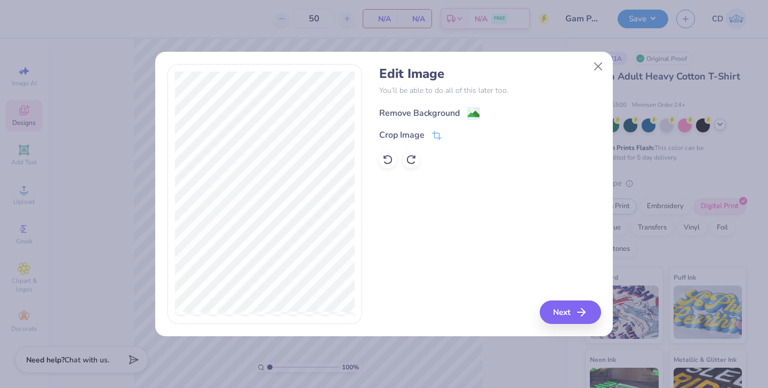
click at [437, 110] on div "Remove Background" at bounding box center [419, 113] width 81 height 13
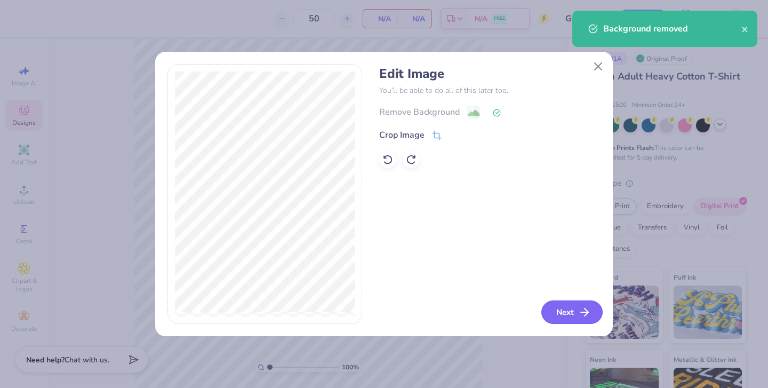
click at [564, 307] on button "Next" at bounding box center [571, 311] width 61 height 23
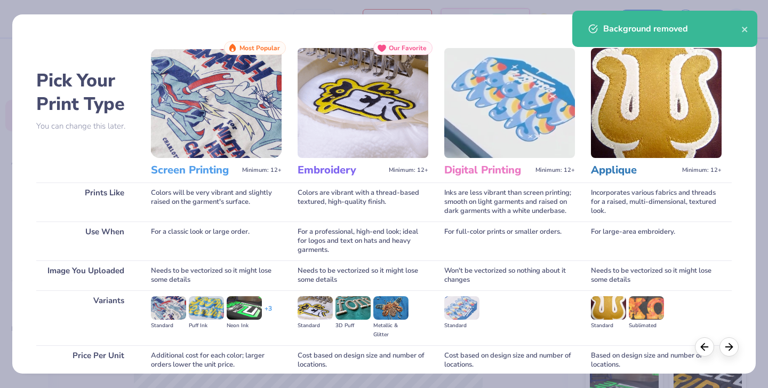
scroll to position [82, 0]
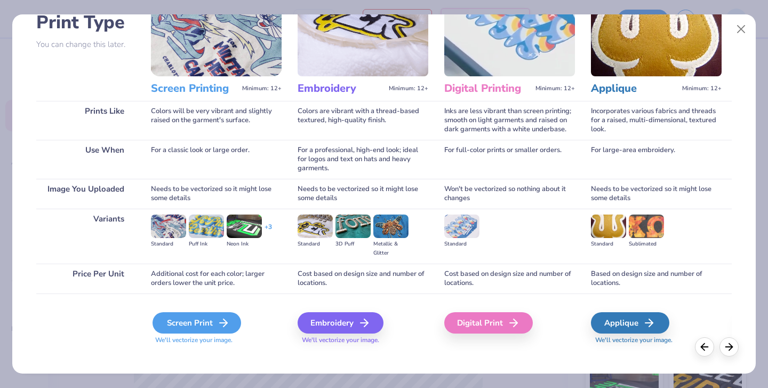
click at [179, 313] on div "Screen Print" at bounding box center [197, 322] width 89 height 21
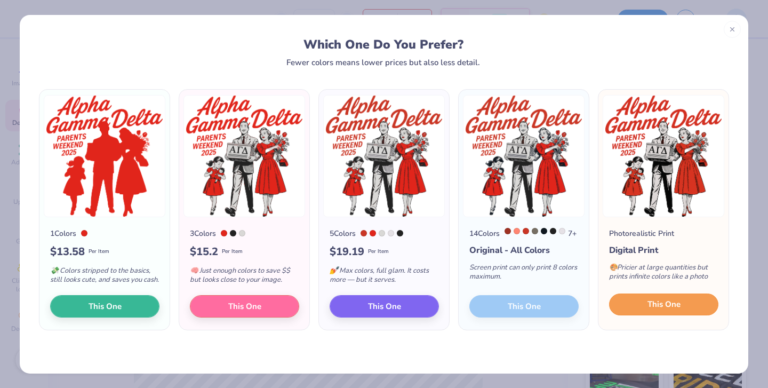
click at [667, 310] on span "This One" at bounding box center [664, 304] width 33 height 12
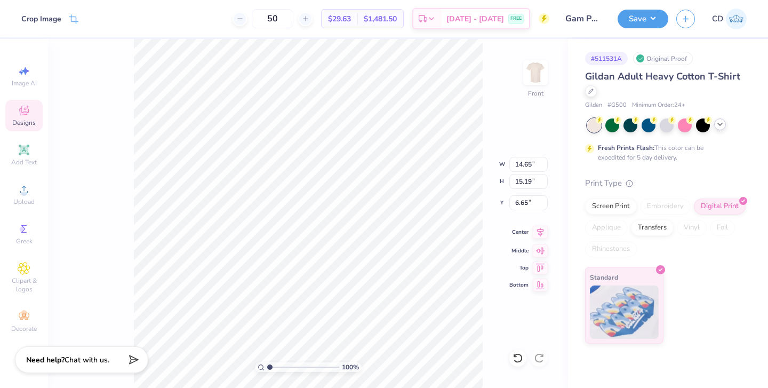
type input "10.11"
type input "10.49"
type input "3.00"
type input "9.52"
type input "9.87"
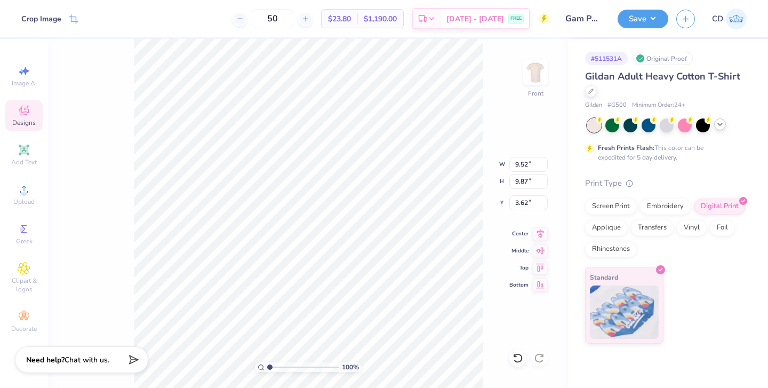
type input "3.00"
click at [531, 70] on img at bounding box center [535, 72] width 43 height 43
click at [531, 76] on img at bounding box center [535, 72] width 43 height 43
click at [531, 76] on img at bounding box center [535, 72] width 21 height 21
click at [21, 161] on span "Add Text" at bounding box center [24, 162] width 26 height 9
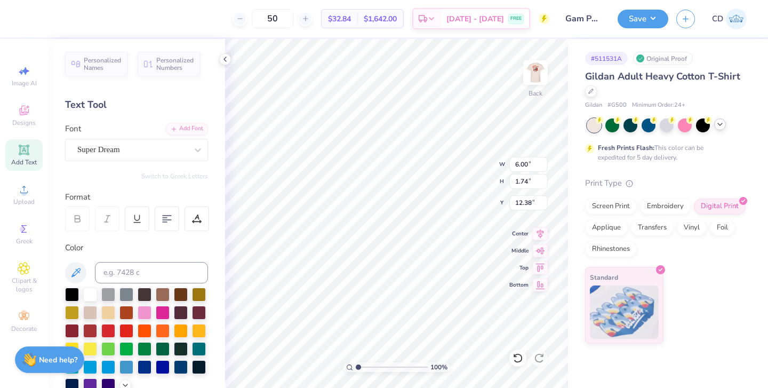
type textarea "T"
type textarea "Alpha Gamma Delta"
click at [190, 150] on div at bounding box center [197, 149] width 19 height 19
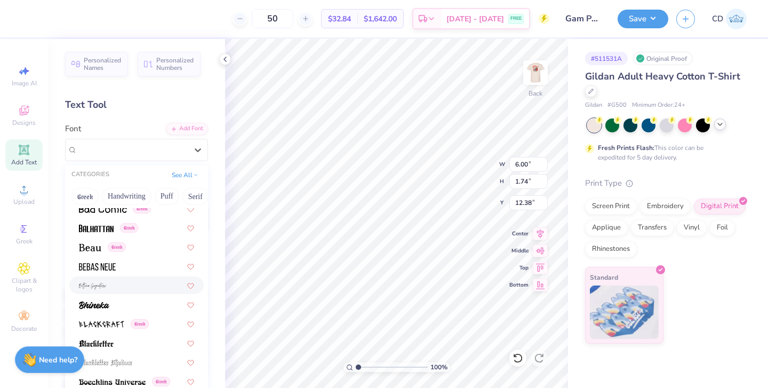
scroll to position [469, 0]
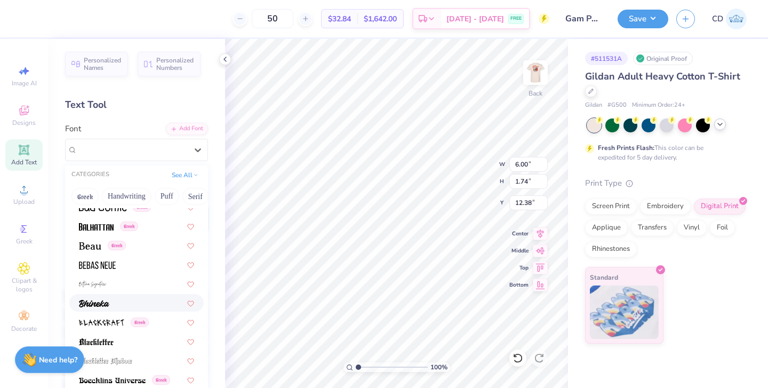
click at [155, 299] on div at bounding box center [136, 302] width 115 height 11
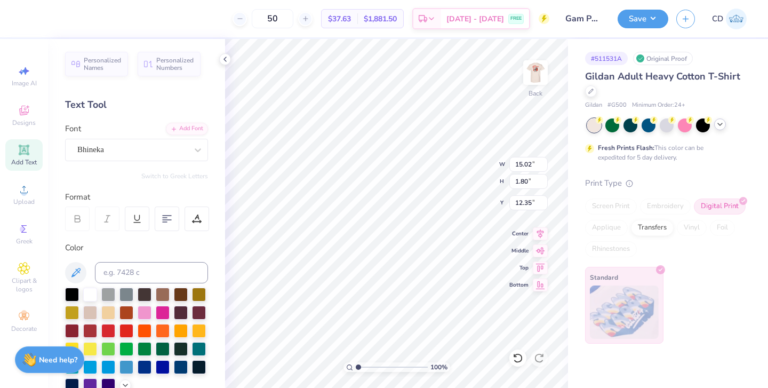
type input "13.87"
type input "1.66"
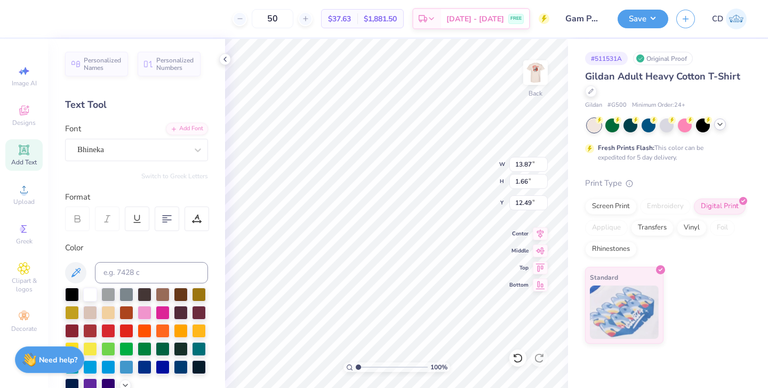
type input "3.00"
type textarea "Alpha Gamma Delta"
type input "3.00"
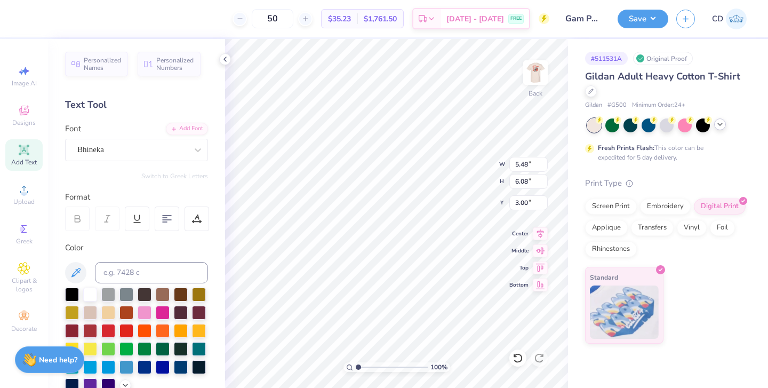
type input "4.49"
type input "4.98"
click at [122, 331] on div at bounding box center [126, 330] width 14 height 14
type textarea "Alpha"
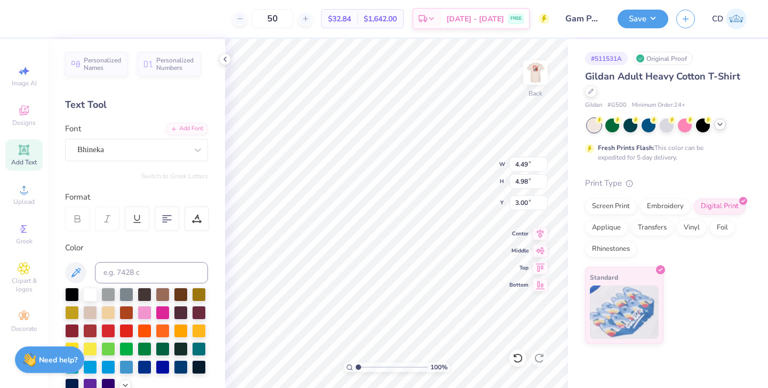
scroll to position [1, 0]
click at [21, 157] on div "Add Text" at bounding box center [23, 154] width 37 height 31
click at [14, 157] on div "Add Text" at bounding box center [23, 154] width 37 height 31
type textarea "T"
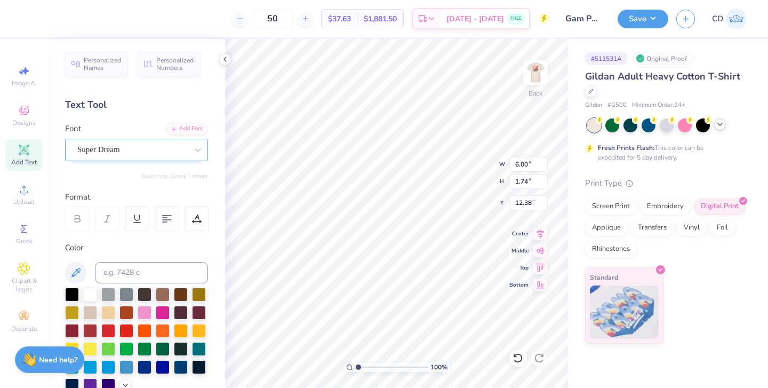
type textarea "Gamma"
click at [174, 149] on div "Super Dream" at bounding box center [132, 149] width 112 height 17
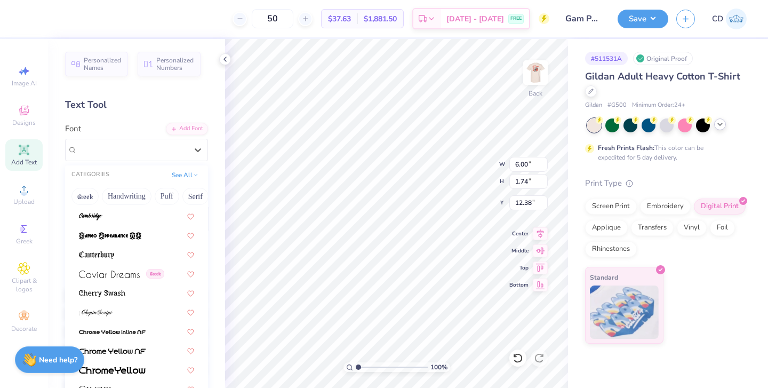
scroll to position [1113, 0]
click at [133, 190] on button "Handwriting" at bounding box center [127, 196] width 50 height 17
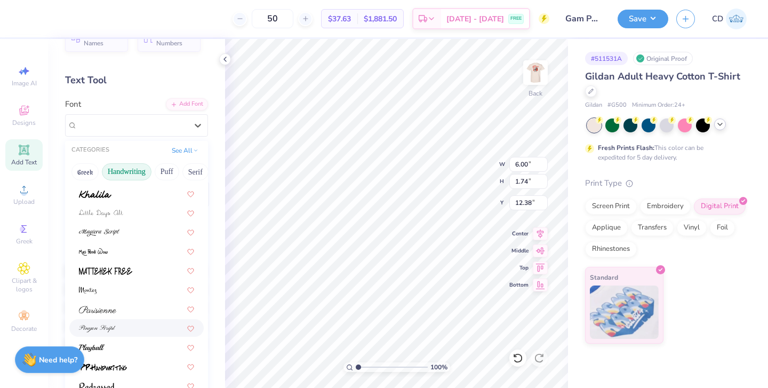
scroll to position [221, 0]
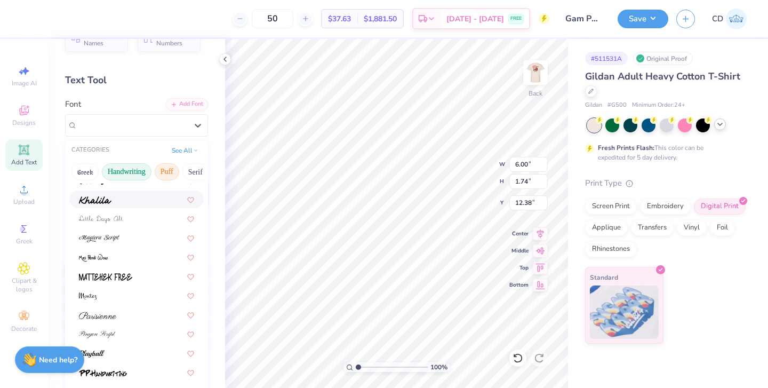
click at [161, 165] on button "Puff" at bounding box center [167, 171] width 25 height 17
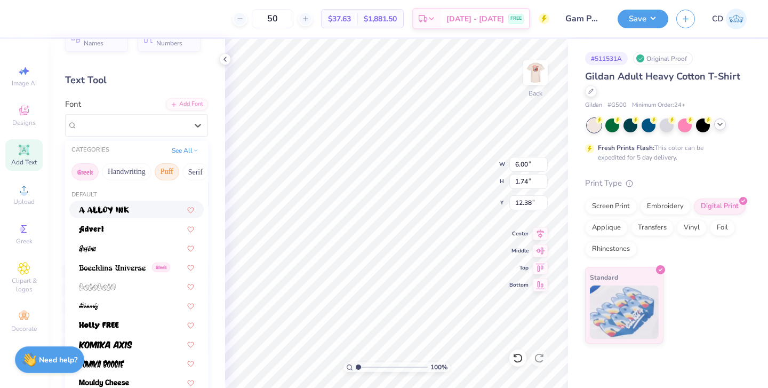
click at [87, 176] on button "Greek" at bounding box center [84, 171] width 27 height 17
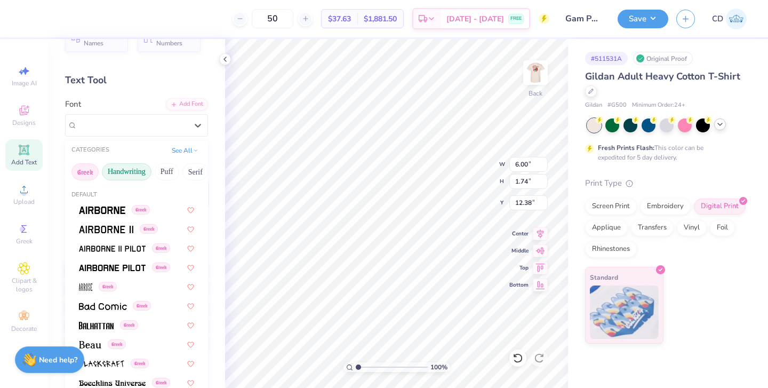
click at [123, 173] on button "Handwriting" at bounding box center [127, 171] width 50 height 17
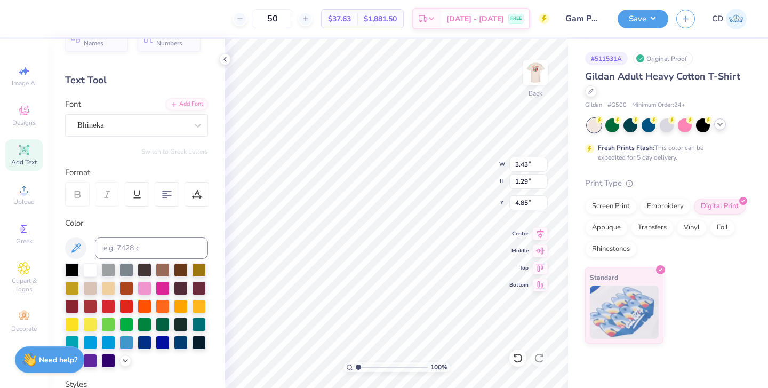
type input "3.43"
type input "1.29"
type input "4.85"
type input "8.19"
type input "1.74"
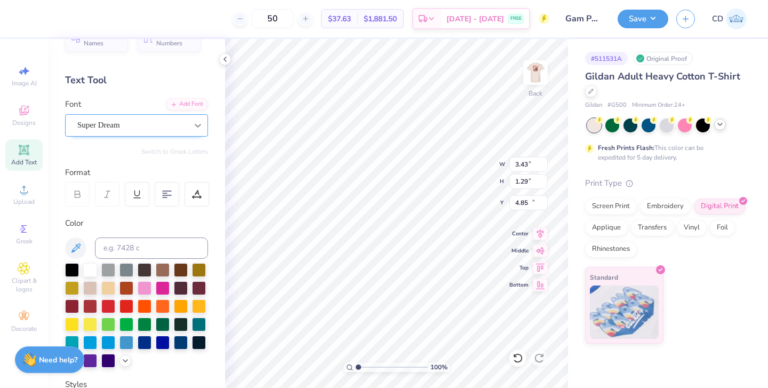
type input "12.38"
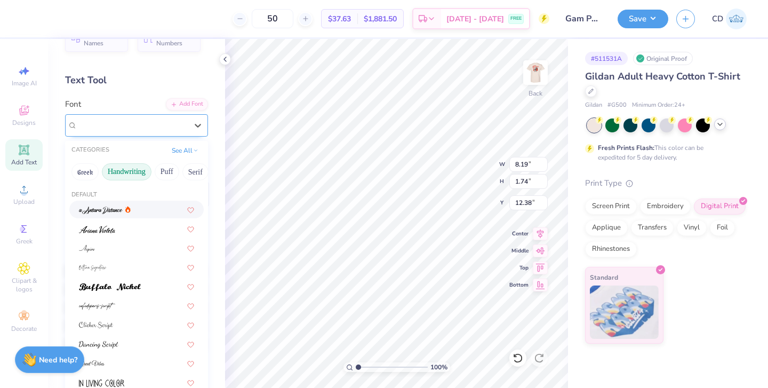
click at [166, 129] on div "Super Dream" at bounding box center [132, 125] width 112 height 17
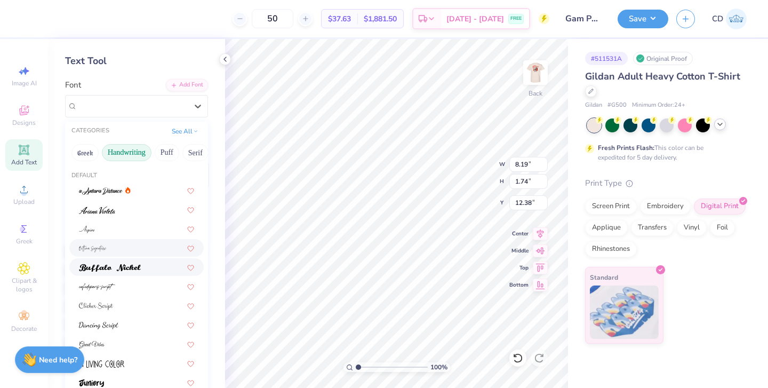
scroll to position [6, 0]
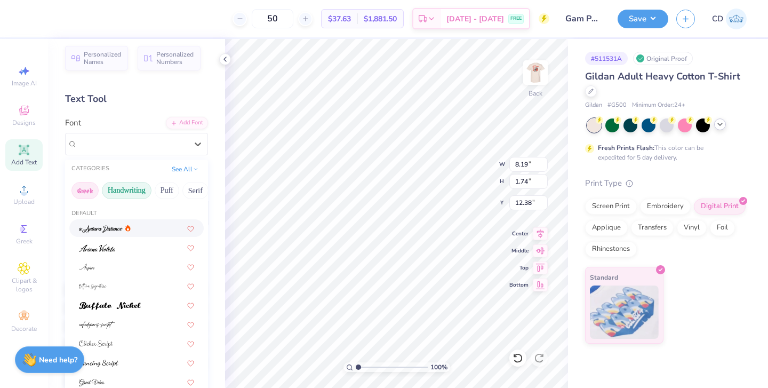
click at [84, 187] on button "Greek" at bounding box center [84, 190] width 27 height 17
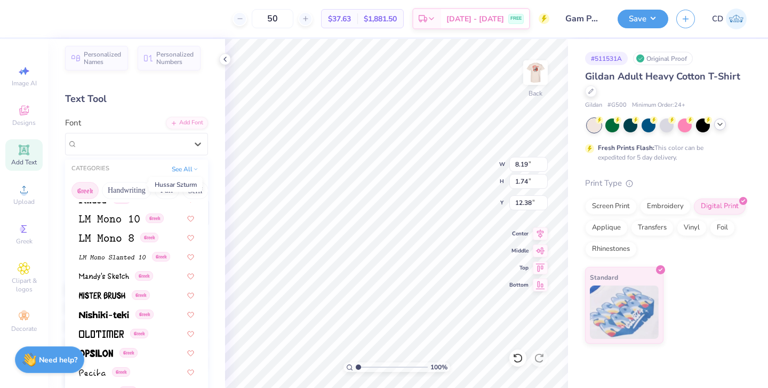
scroll to position [472, 0]
click at [162, 187] on button "Puff" at bounding box center [167, 190] width 25 height 17
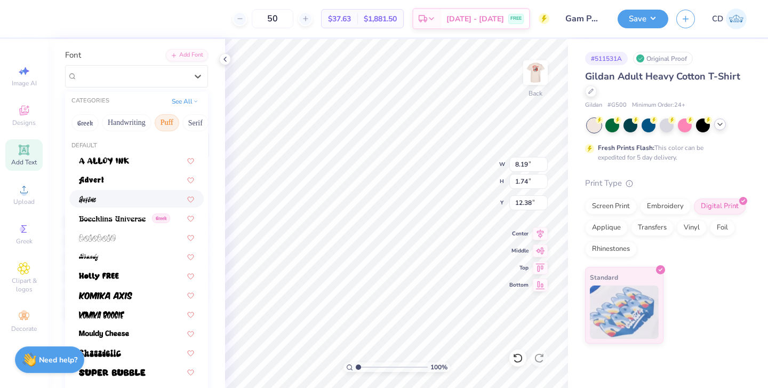
scroll to position [29, 0]
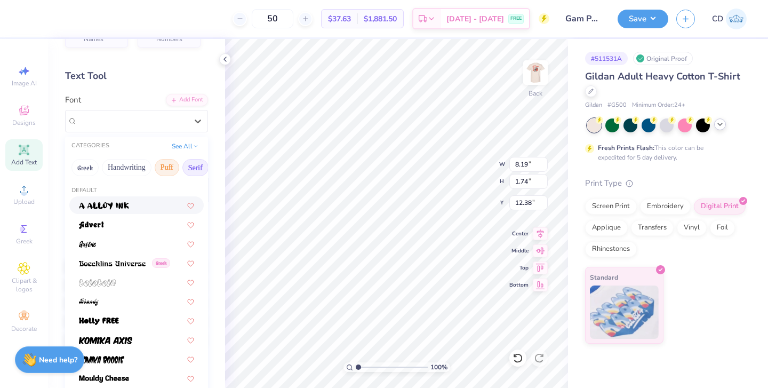
click at [192, 162] on button "Serif" at bounding box center [195, 167] width 26 height 17
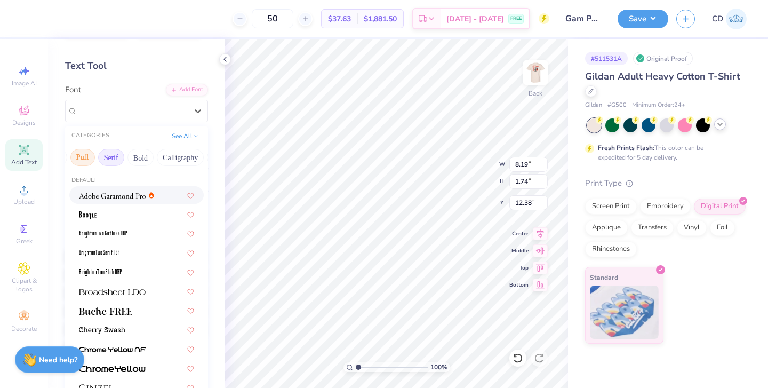
scroll to position [0, 87]
click at [136, 156] on button "Bold" at bounding box center [138, 157] width 26 height 17
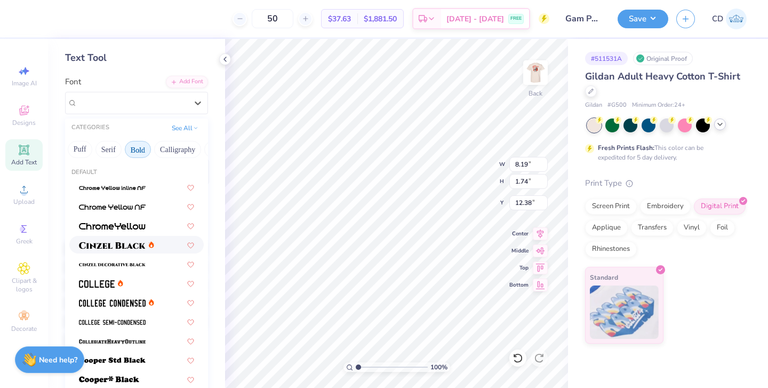
scroll to position [46, 0]
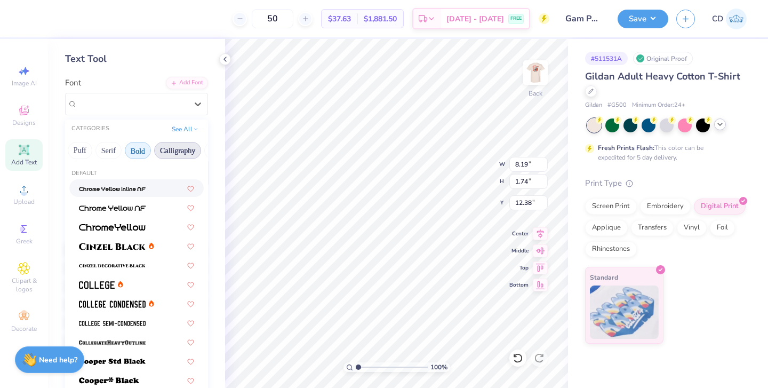
click at [170, 148] on button "Calligraphy" at bounding box center [177, 150] width 47 height 17
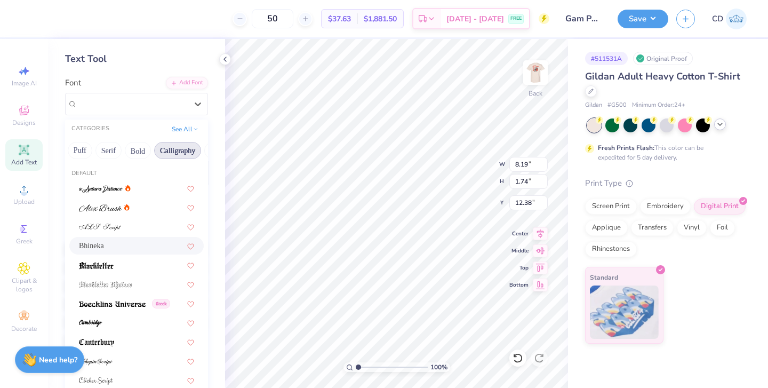
click at [103, 242] on div "Bhineka" at bounding box center [136, 245] width 115 height 11
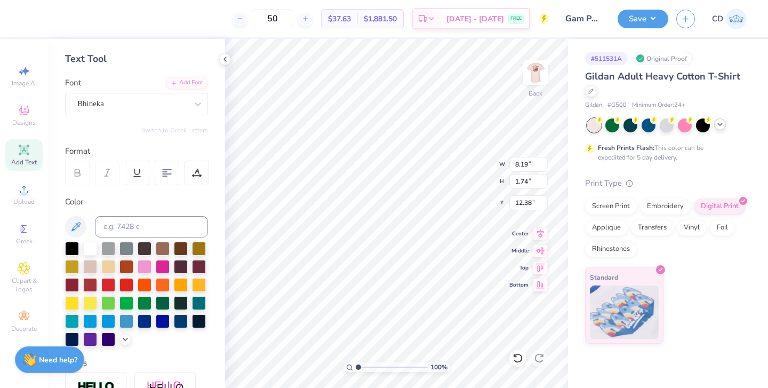
type input "6.74"
type input "2.04"
click at [126, 284] on div at bounding box center [126, 284] width 14 height 14
type input "6.63"
type input "4.12"
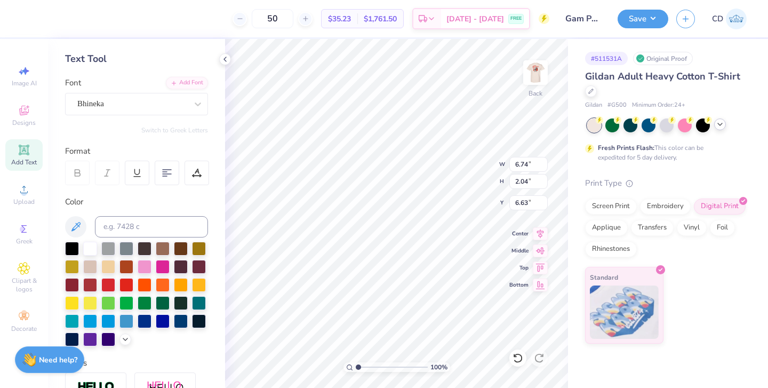
type input "1.24"
type input "3.43"
type input "1.29"
type input "4.85"
type input "4.12"
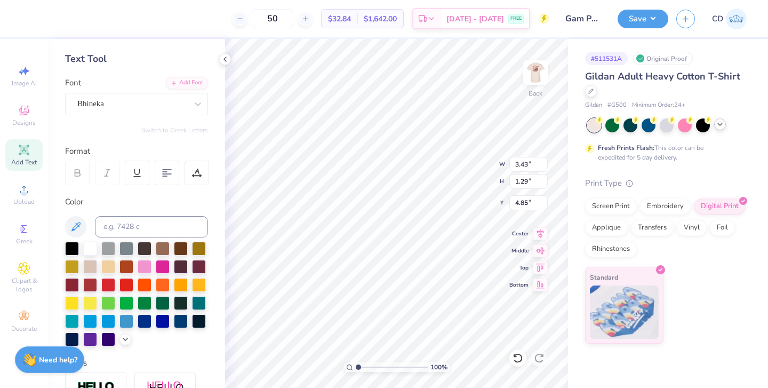
type input "1.24"
type input "6.63"
click at [524, 163] on input "4.12" at bounding box center [528, 164] width 38 height 15
type input "3.43"
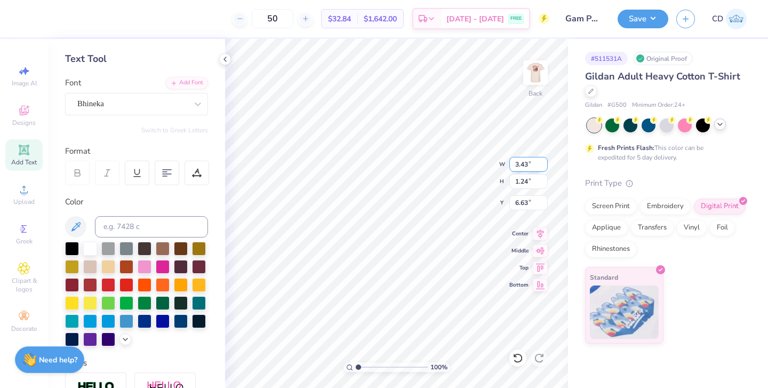
type input "1.04"
type input "6.73"
click at [520, 361] on icon at bounding box center [517, 358] width 9 height 10
type input "4.12"
type input "1.24"
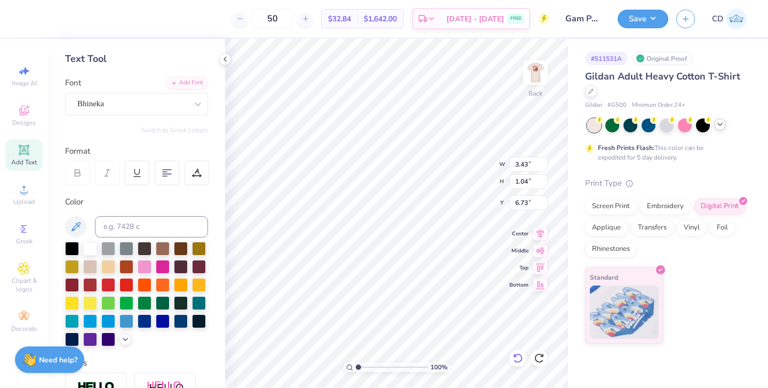
type input "6.63"
type input "3.43"
type input "1.29"
type input "4.85"
type input "4.12"
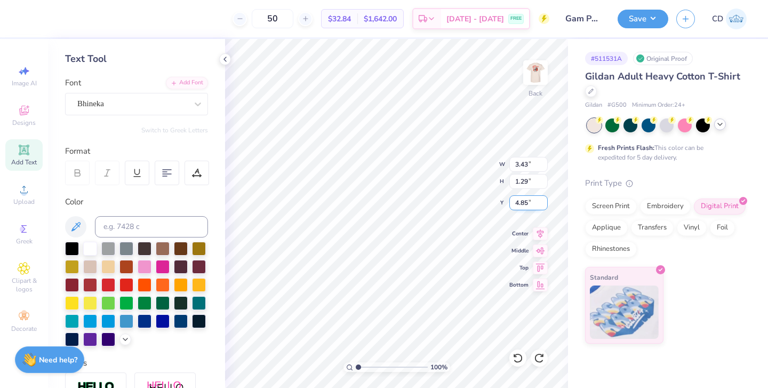
type input "1.24"
type input "6.63"
click at [527, 182] on input "1.24" at bounding box center [528, 181] width 38 height 15
type input "1.29"
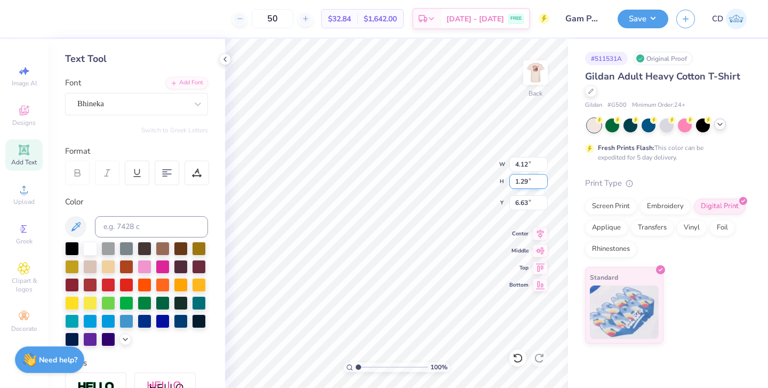
type input "4.27"
type input "6.60"
click at [24, 150] on icon at bounding box center [24, 150] width 8 height 8
type textarea "T"
type textarea "Delta"
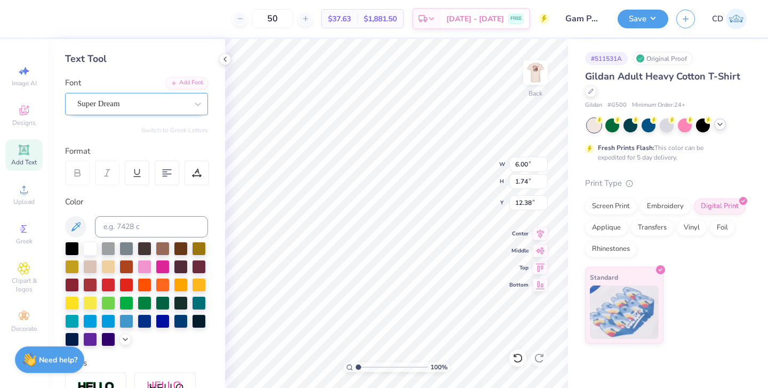
click at [153, 104] on div "Super Dream" at bounding box center [132, 103] width 112 height 17
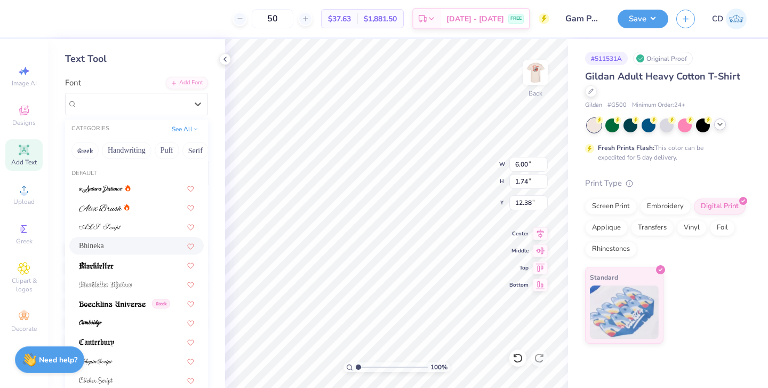
click at [126, 238] on div "Bhineka" at bounding box center [136, 246] width 134 height 18
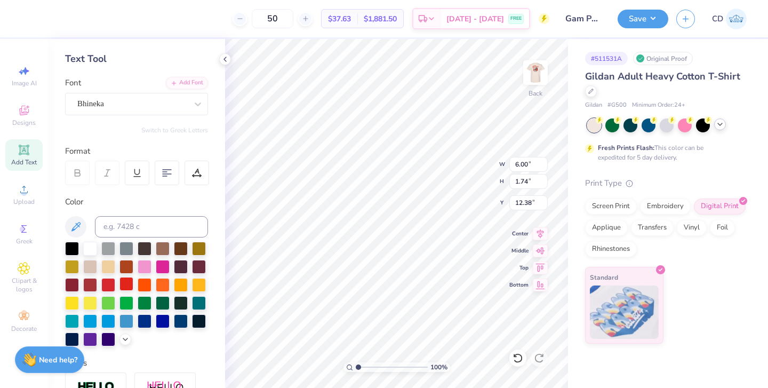
click at [128, 284] on div at bounding box center [126, 284] width 14 height 14
click at [530, 182] on input "1.74" at bounding box center [528, 181] width 38 height 15
type input "1"
type input "4.62"
type input "1.63"
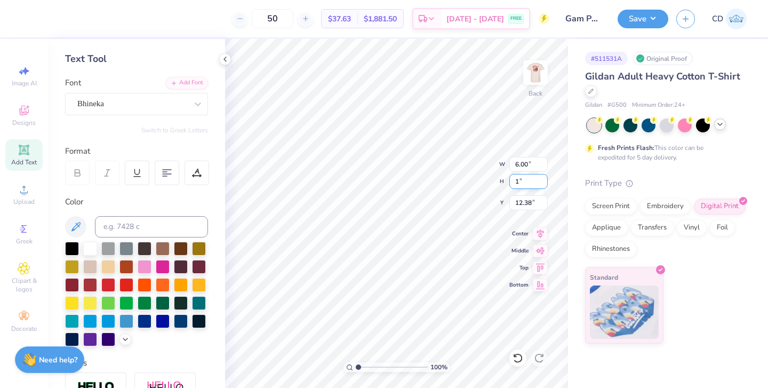
type input "12.44"
type input "1.29"
type input "3.67"
type input "7.77"
type input "4.27"
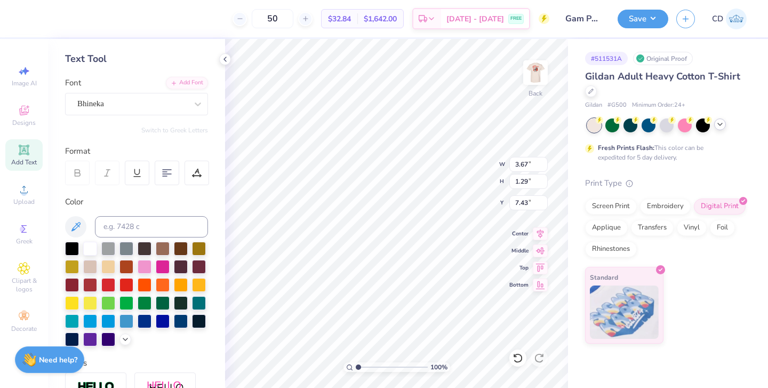
type input "6.14"
type input "3.43"
type input "4.85"
type input "3.67"
type input "7.43"
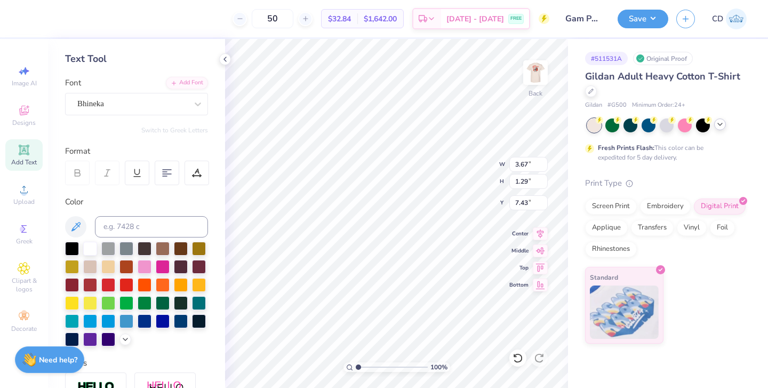
type input "3.43"
type input "4.85"
type input "3.67"
click at [523, 202] on input "7.43" at bounding box center [528, 202] width 38 height 15
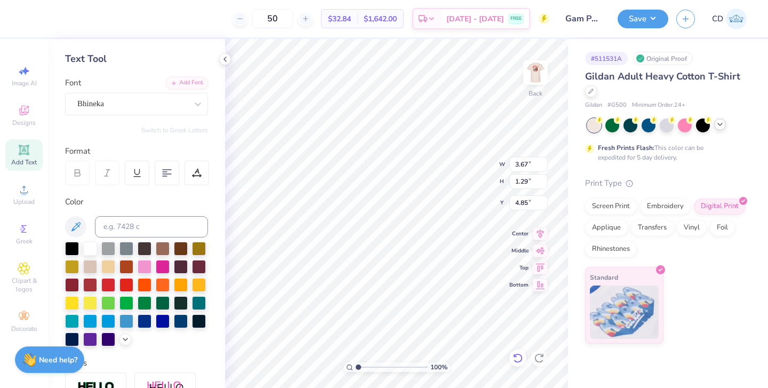
click at [515, 358] on icon at bounding box center [518, 358] width 11 height 11
type input "7.43"
type input "3.43"
type input "4.85"
type input "3.67"
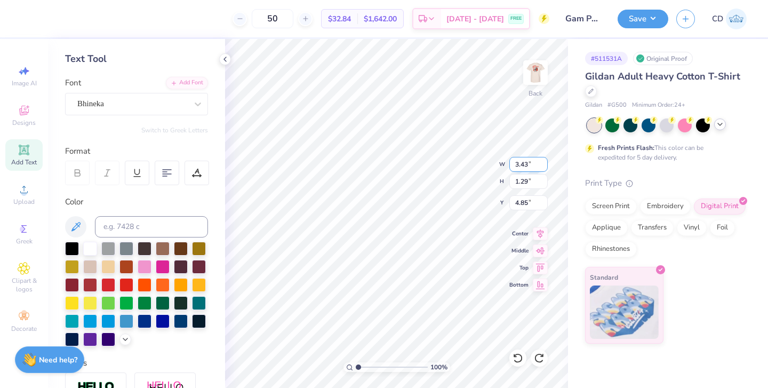
type input "7.43"
type input "3.43"
type input "4.85"
type input "3.67"
type input "7.43"
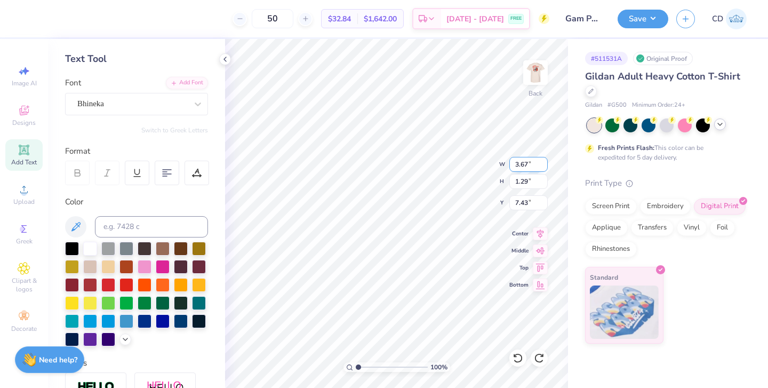
click at [526, 166] on input "3.67" at bounding box center [528, 164] width 38 height 15
type input "3.43"
type input "1.21"
type input "7.47"
type input "7.43"
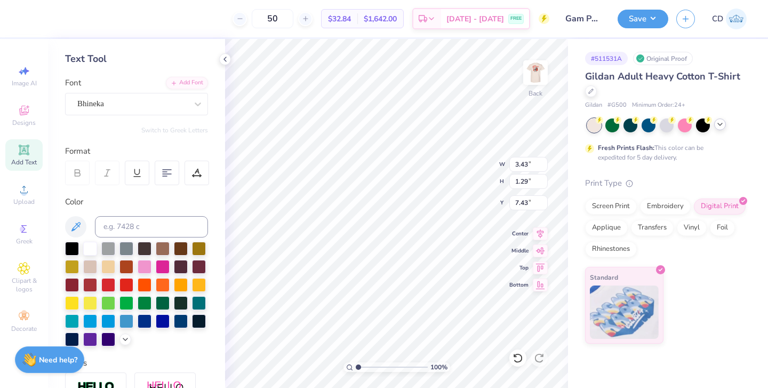
type input "1.29"
type input "3.00"
type input "4.27"
type input "4.29"
type input "3.43"
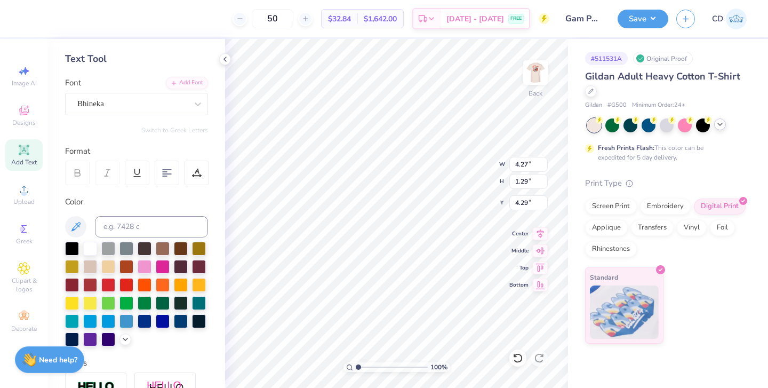
type input "1.21"
type input "7.43"
type input "4.27"
type input "1.29"
type input "4.29"
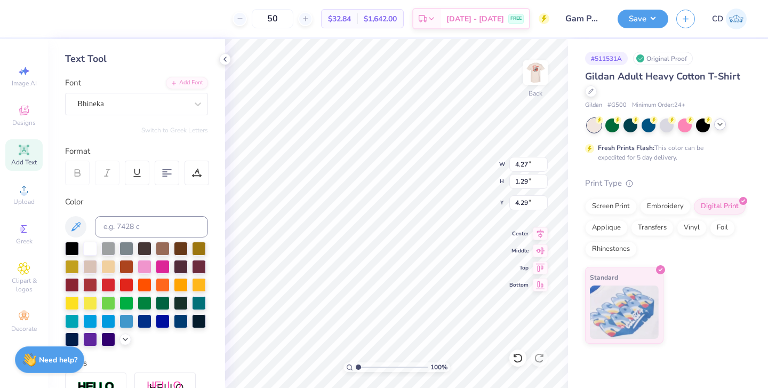
type input "3.43"
type input "3.00"
type input "1.21"
type input "5.58"
click at [528, 165] on input "2.63" at bounding box center [528, 164] width 38 height 15
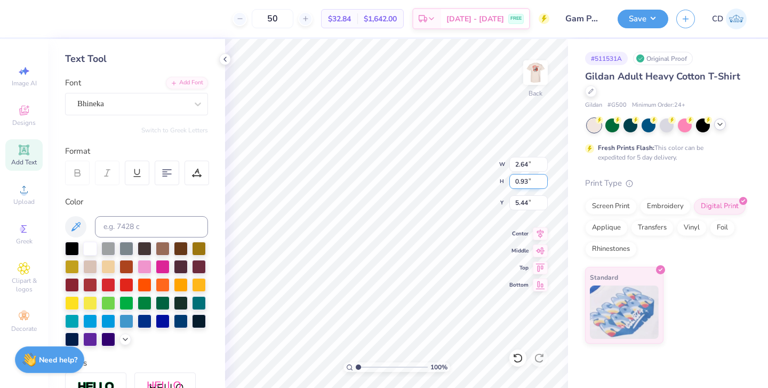
click at [528, 183] on input "0.93" at bounding box center [528, 181] width 38 height 15
click at [528, 165] on input "2.82" at bounding box center [528, 164] width 38 height 15
click at [528, 182] on input "0.88" at bounding box center [528, 181] width 38 height 15
click at [535, 68] on img at bounding box center [535, 72] width 43 height 43
click at [535, 68] on img at bounding box center [535, 72] width 21 height 21
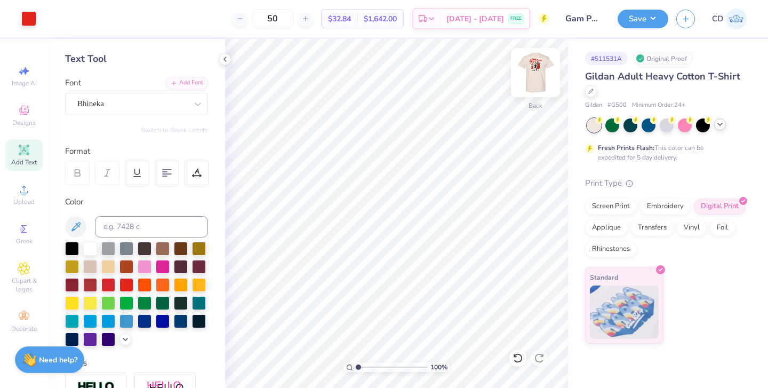
click at [535, 68] on img at bounding box center [535, 72] width 43 height 43
click at [535, 72] on img at bounding box center [535, 72] width 43 height 43
click at [531, 73] on img at bounding box center [535, 72] width 43 height 43
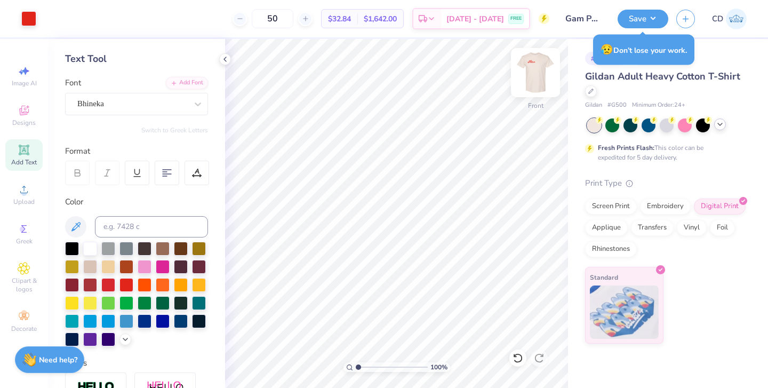
click at [541, 73] on div at bounding box center [535, 72] width 49 height 49
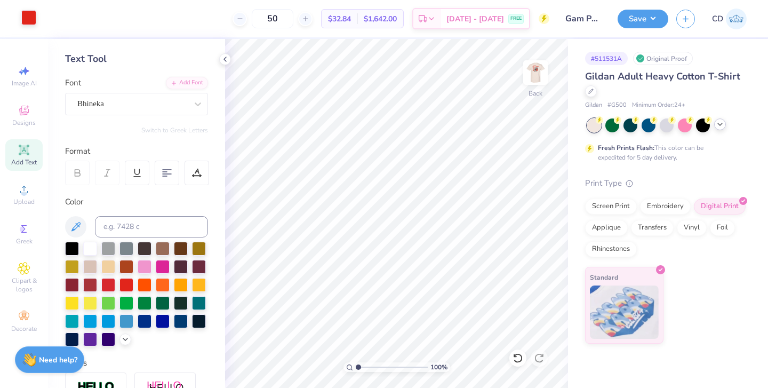
click at [29, 17] on div at bounding box center [28, 17] width 15 height 15
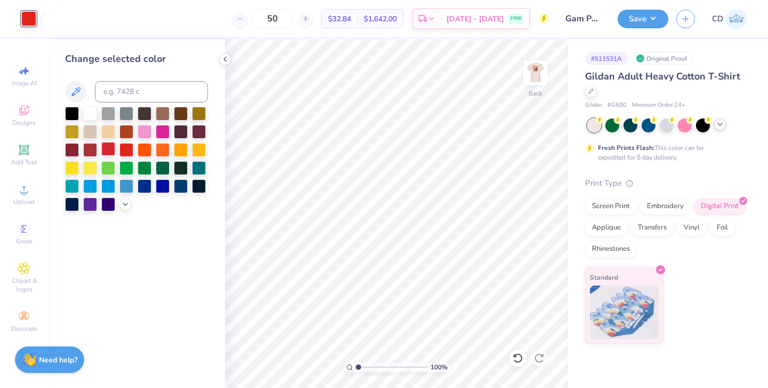
click at [106, 151] on div at bounding box center [108, 149] width 14 height 14
click at [227, 57] on icon at bounding box center [225, 59] width 9 height 9
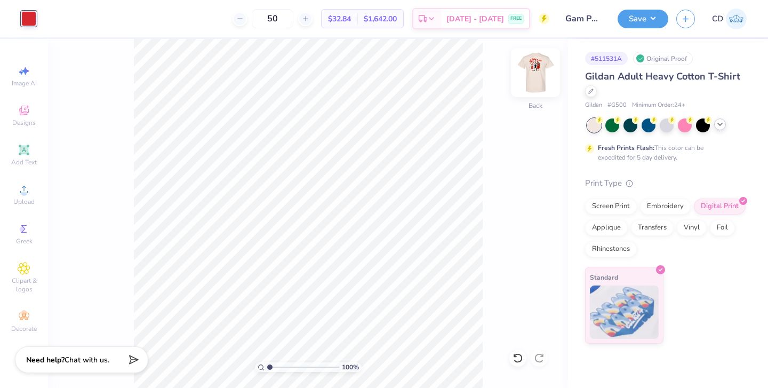
click at [540, 74] on img at bounding box center [535, 72] width 43 height 43
click at [540, 74] on img at bounding box center [535, 72] width 21 height 21
click at [648, 20] on button "Save" at bounding box center [643, 17] width 51 height 19
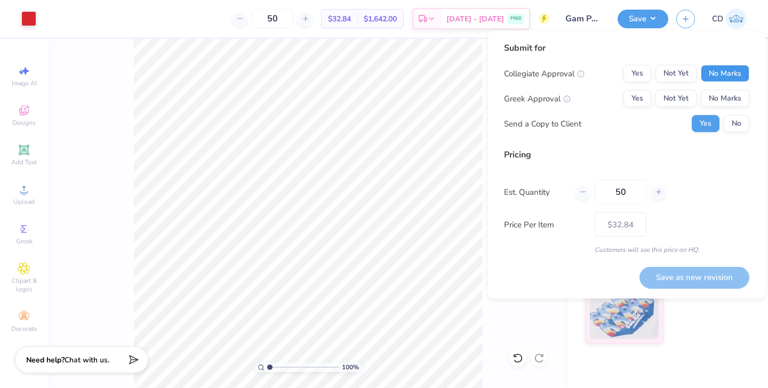
click at [732, 69] on button "No Marks" at bounding box center [725, 73] width 49 height 17
click at [639, 95] on button "Yes" at bounding box center [638, 98] width 28 height 17
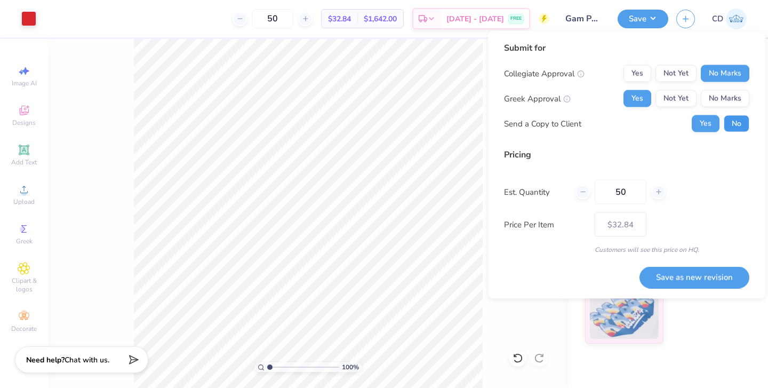
click at [738, 123] on button "No" at bounding box center [737, 123] width 26 height 17
click at [628, 191] on input "50" at bounding box center [621, 192] width 52 height 25
click at [693, 276] on button "Save as new revision" at bounding box center [695, 277] width 110 height 22
